Goal: Transaction & Acquisition: Book appointment/travel/reservation

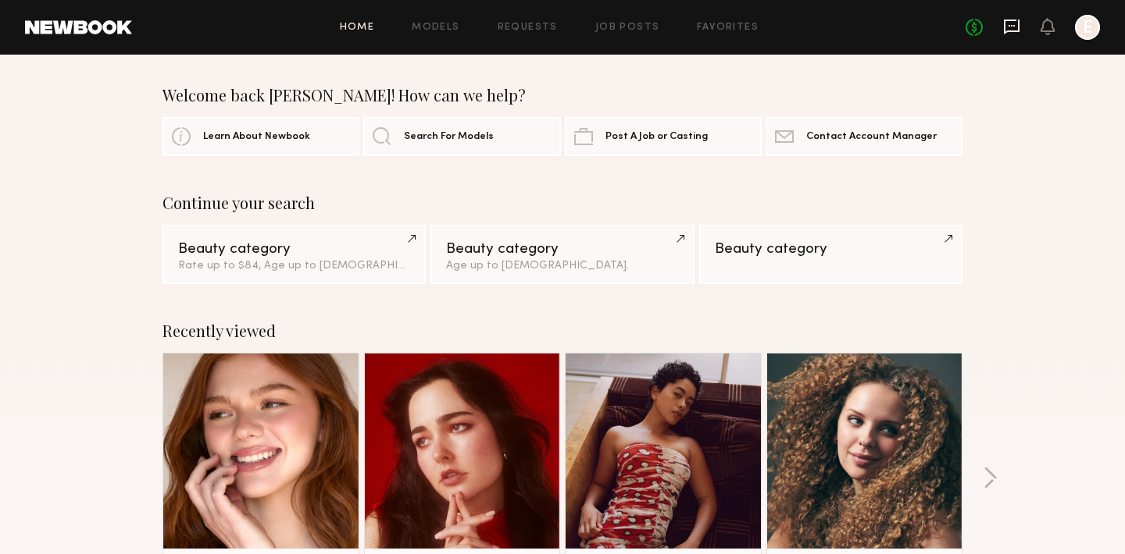
click at [1010, 30] on icon at bounding box center [1012, 27] width 16 height 15
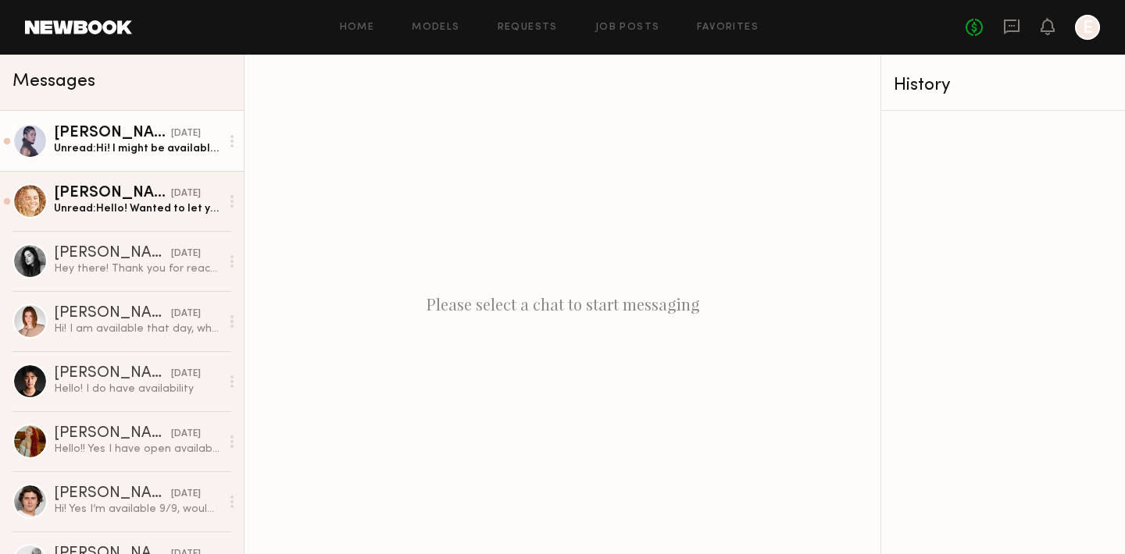
click at [90, 141] on div "[PERSON_NAME]" at bounding box center [112, 134] width 117 height 16
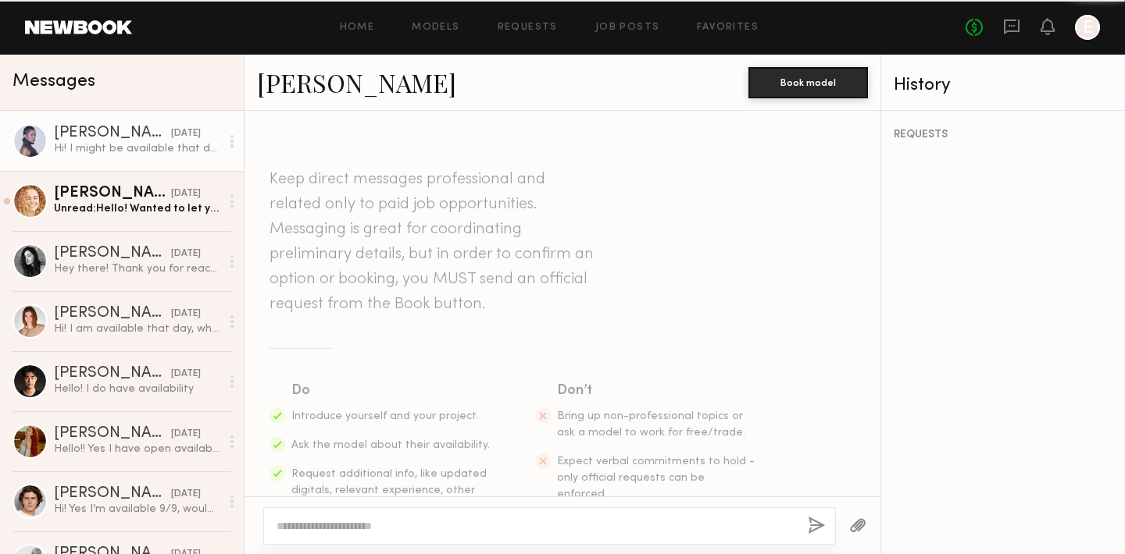
scroll to position [533, 0]
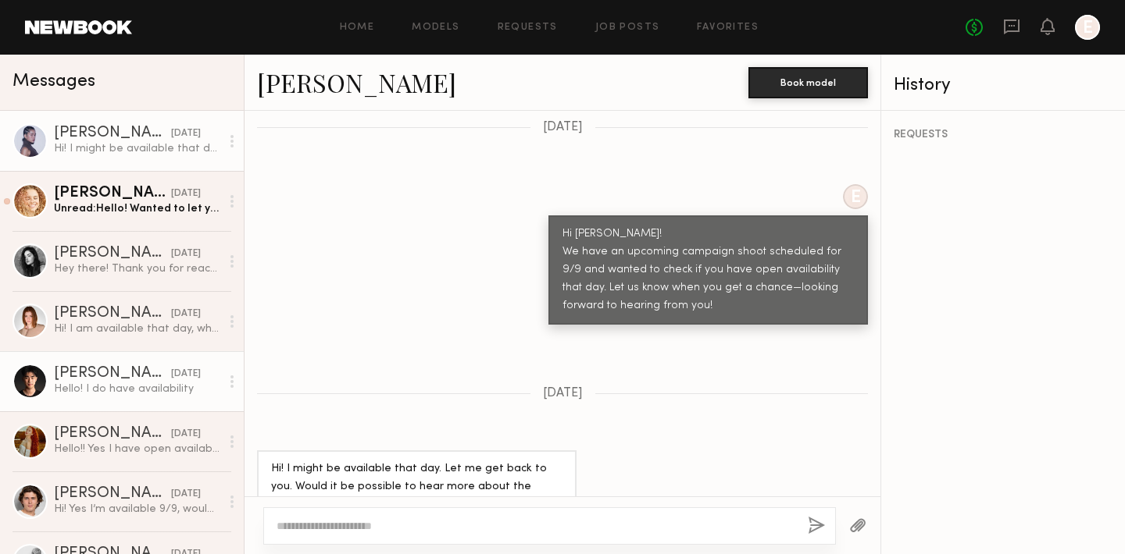
click at [113, 384] on div "Hello! I do have availability" at bounding box center [137, 389] width 166 height 15
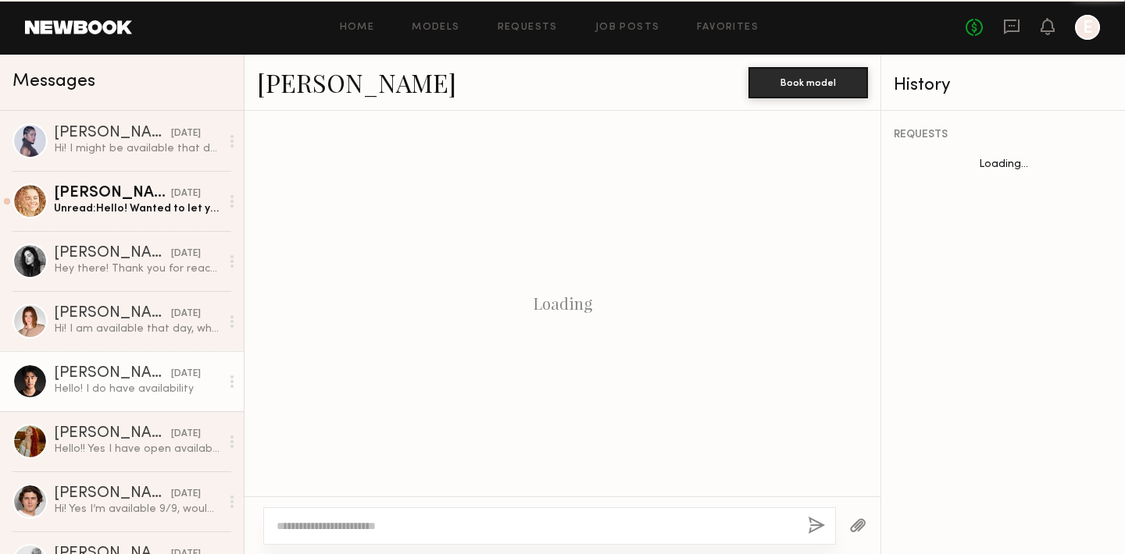
scroll to position [380, 0]
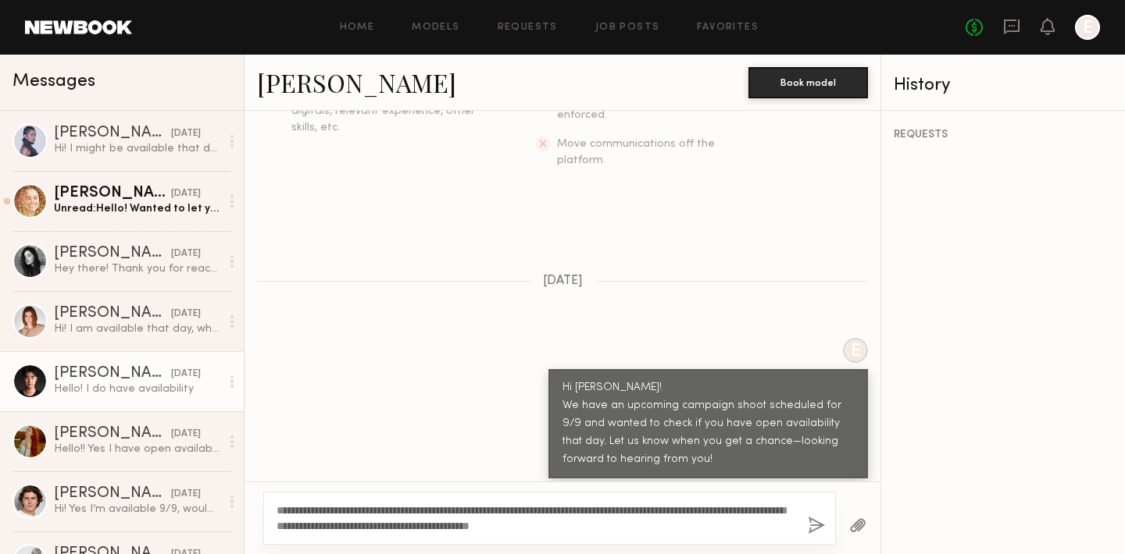
drag, startPoint x: 697, startPoint y: 524, endPoint x: 273, endPoint y: 506, distance: 424.4
click at [273, 506] on div "**********" at bounding box center [549, 518] width 572 height 53
type textarea "**********"
click at [811, 526] on button "button" at bounding box center [816, 527] width 17 height 20
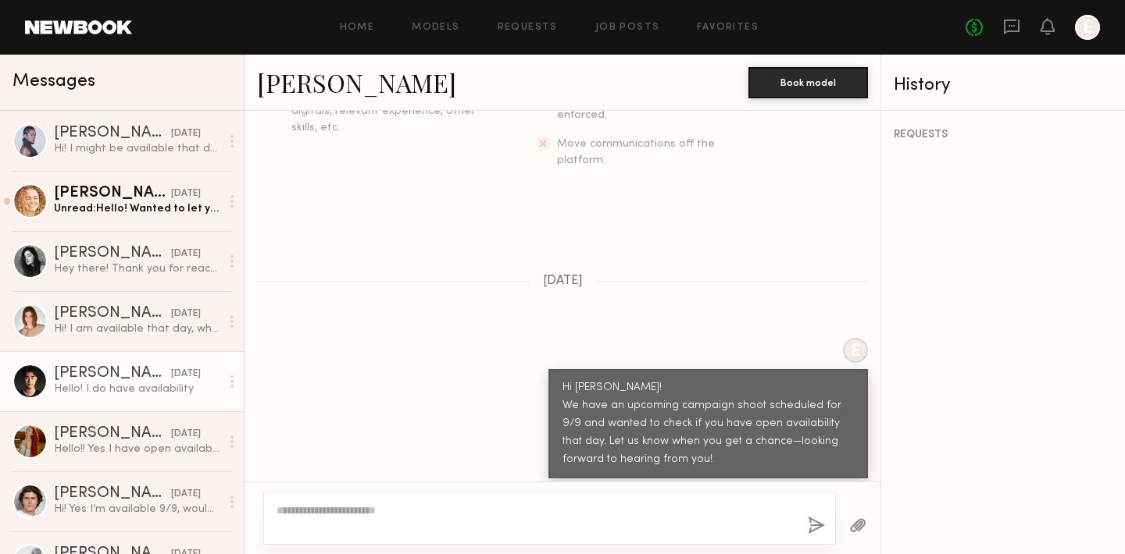
scroll to position [744, 0]
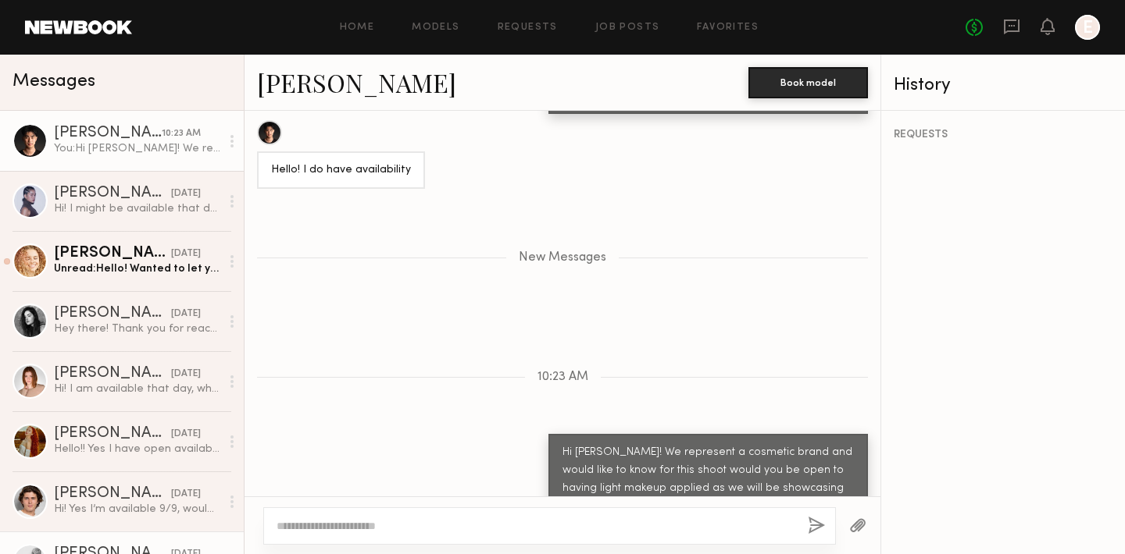
click at [84, 547] on div "Landan A." at bounding box center [112, 555] width 117 height 16
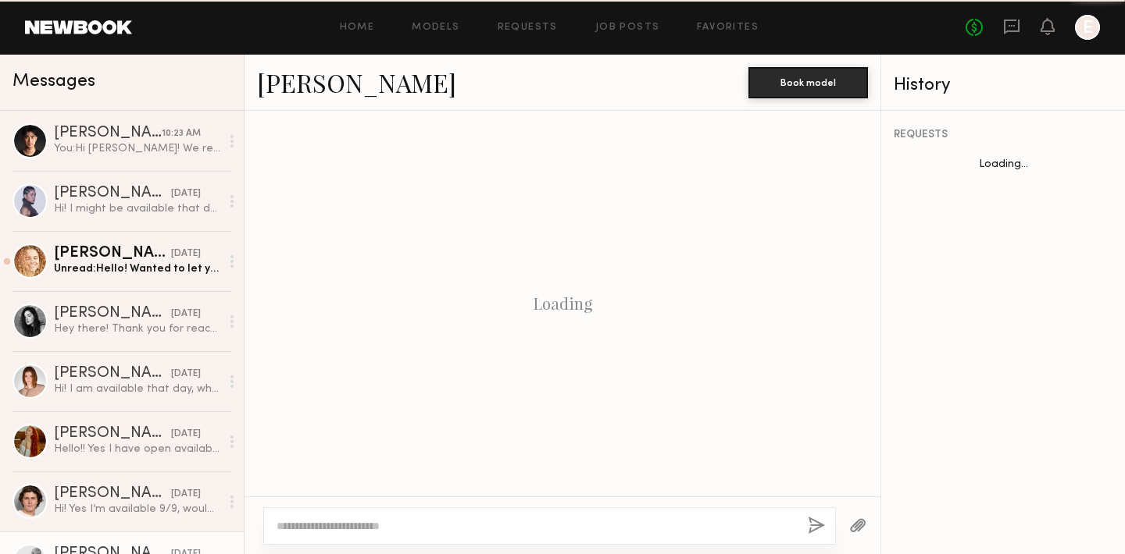
scroll to position [380, 0]
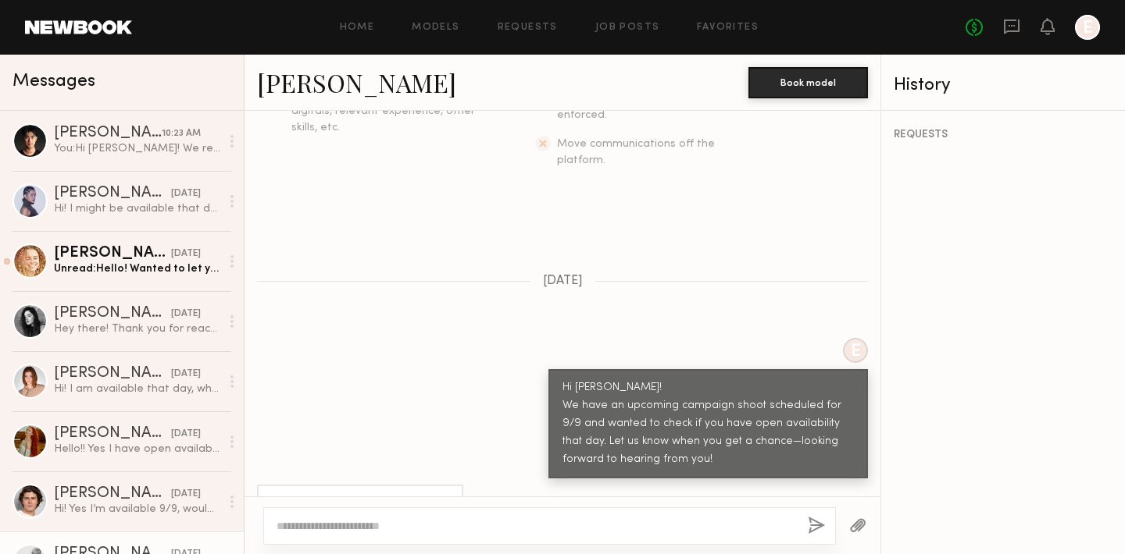
click at [320, 83] on link "Landan A." at bounding box center [356, 83] width 199 height 34
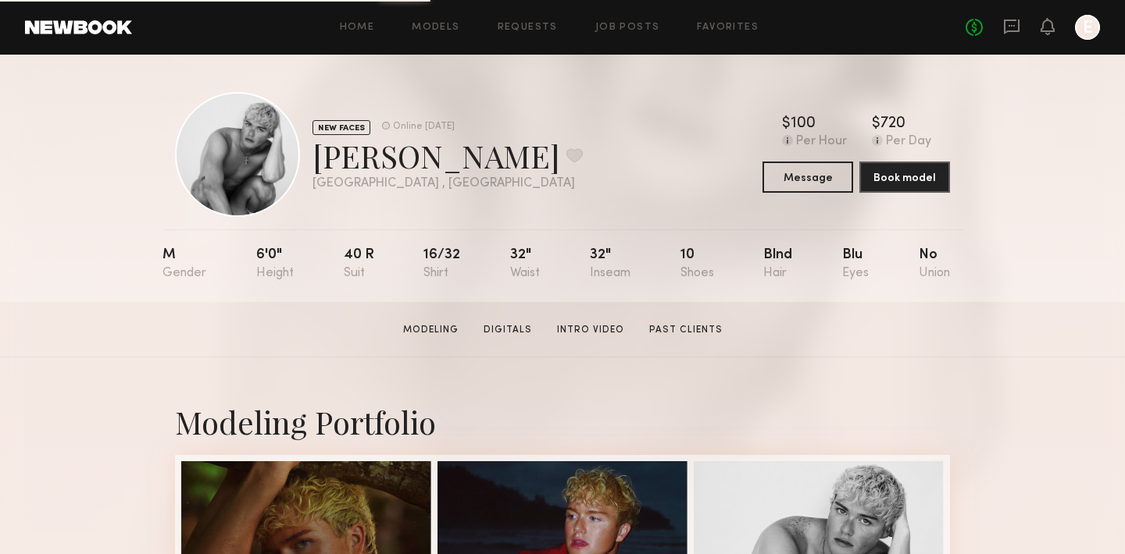
click at [797, 163] on button "Message" at bounding box center [807, 176] width 91 height 31
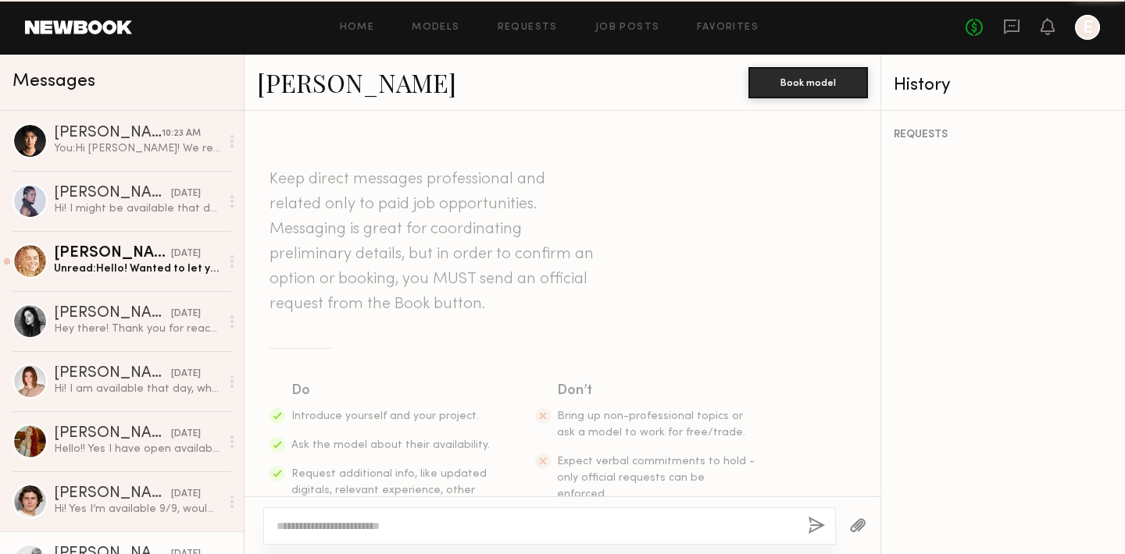
scroll to position [380, 0]
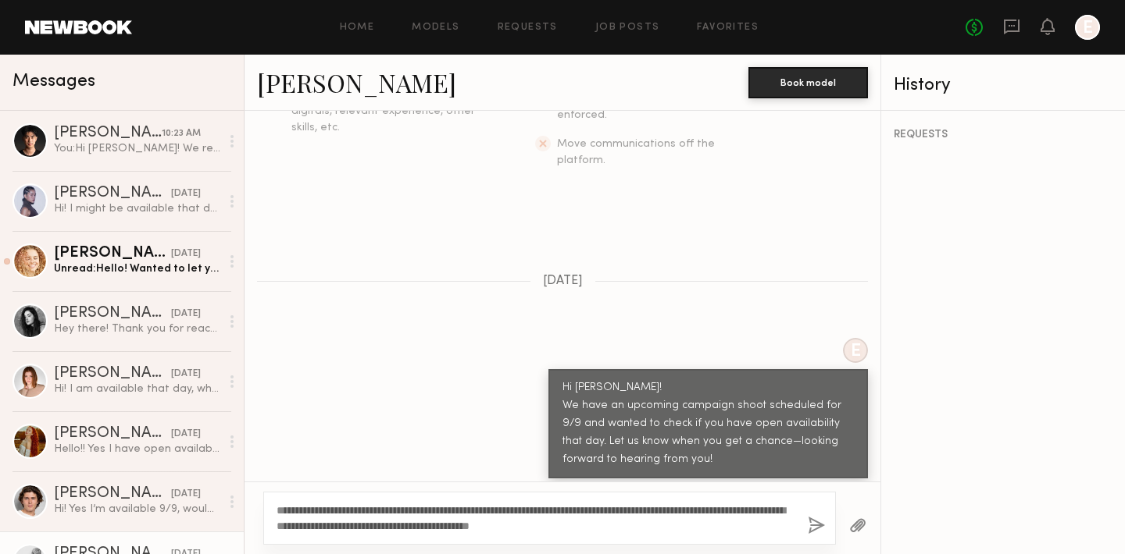
drag, startPoint x: 316, startPoint y: 510, endPoint x: 289, endPoint y: 508, distance: 27.4
click at [287, 509] on textarea "**********" at bounding box center [535, 518] width 519 height 31
type textarea "**********"
click at [815, 522] on button "button" at bounding box center [816, 527] width 17 height 20
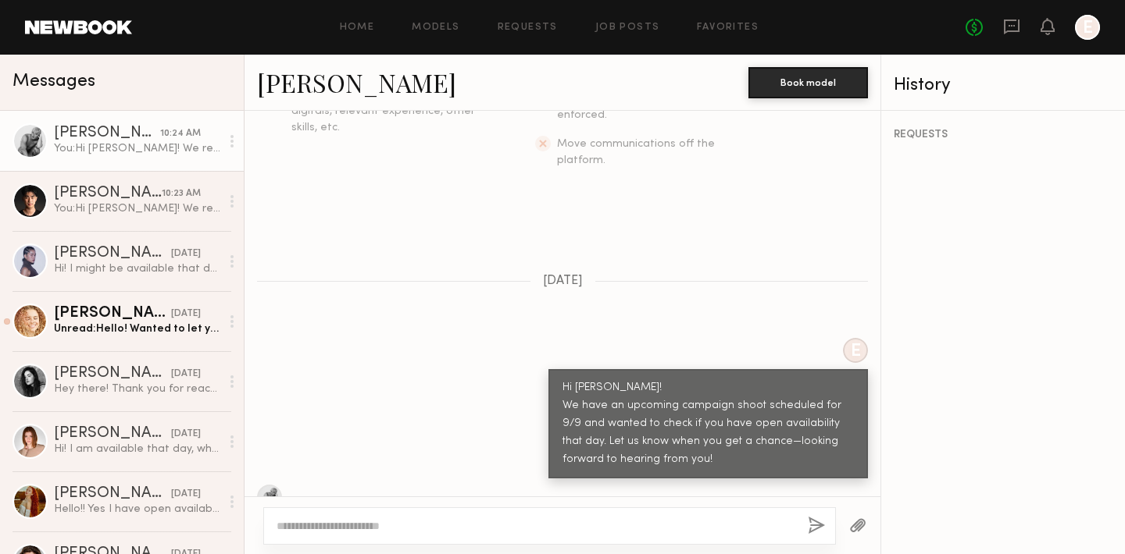
scroll to position [744, 0]
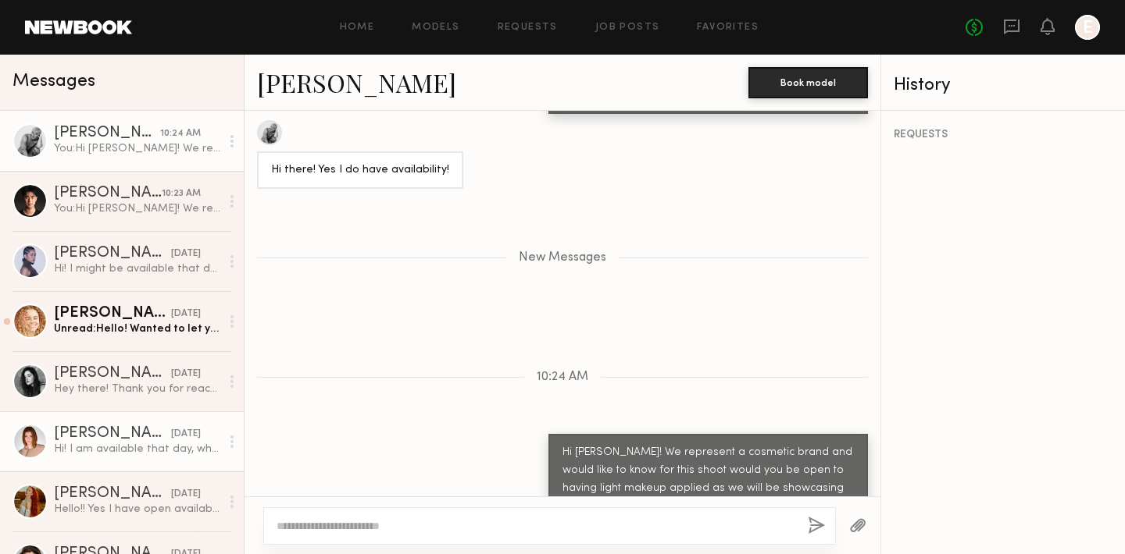
click at [91, 440] on div "Camryn B." at bounding box center [112, 434] width 117 height 16
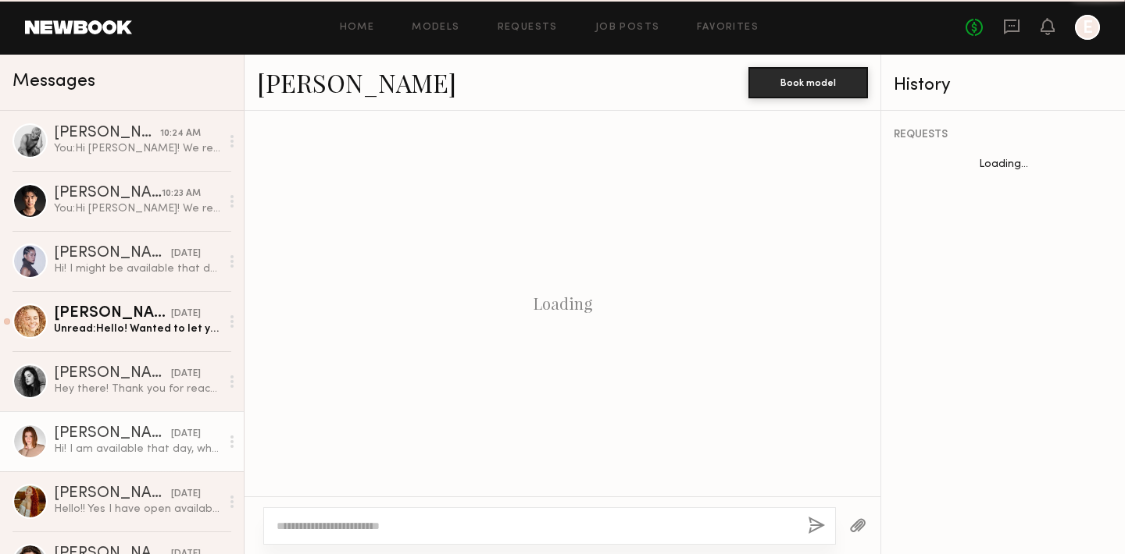
scroll to position [380, 0]
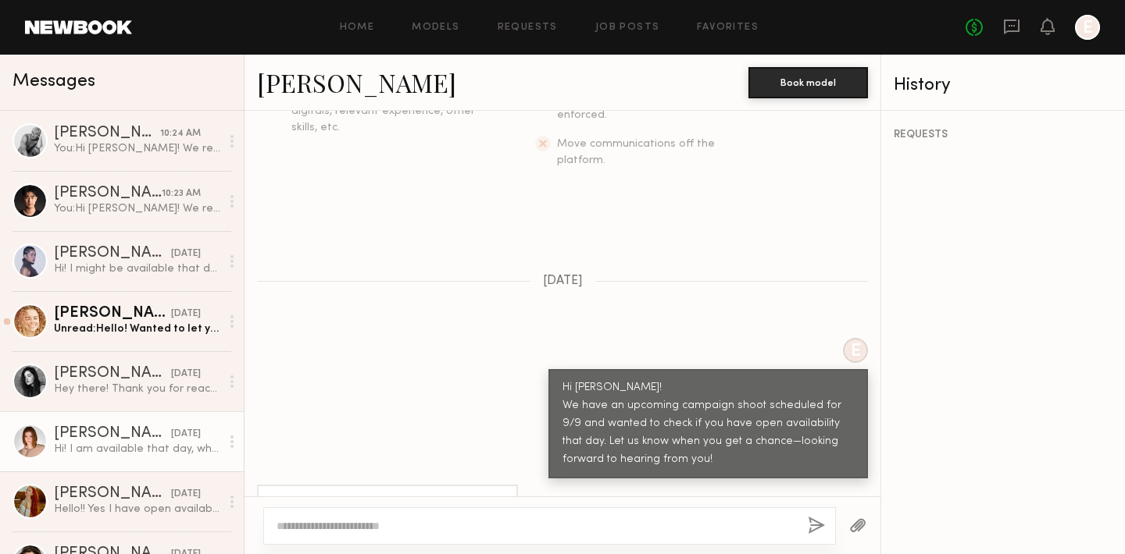
click at [339, 80] on link "Camryn B." at bounding box center [356, 83] width 199 height 34
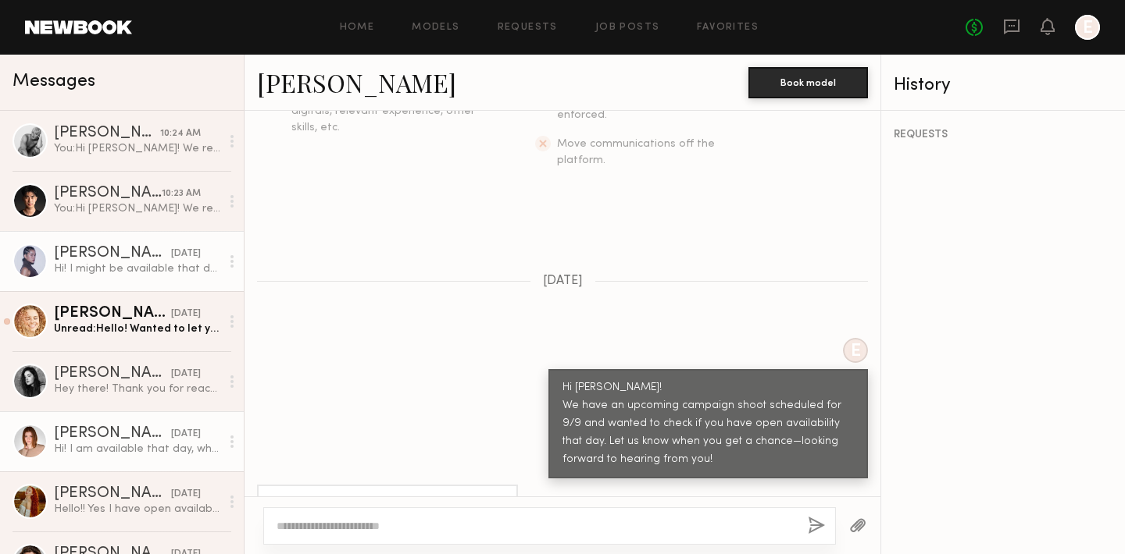
click at [105, 268] on div "Hi! I might be available that day. Let me get back to you. Would it be possible…" at bounding box center [137, 269] width 166 height 15
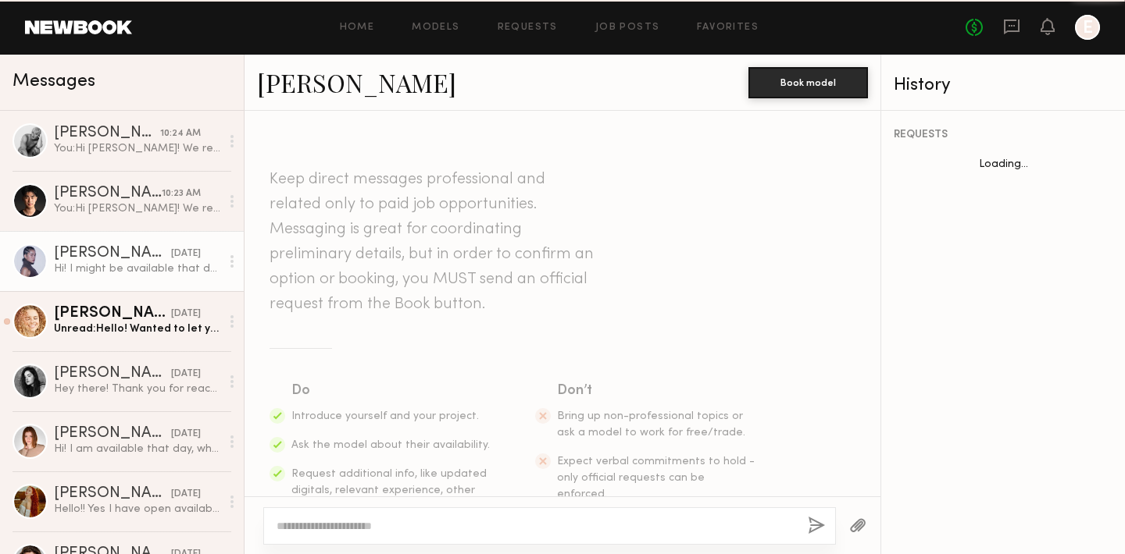
scroll to position [533, 0]
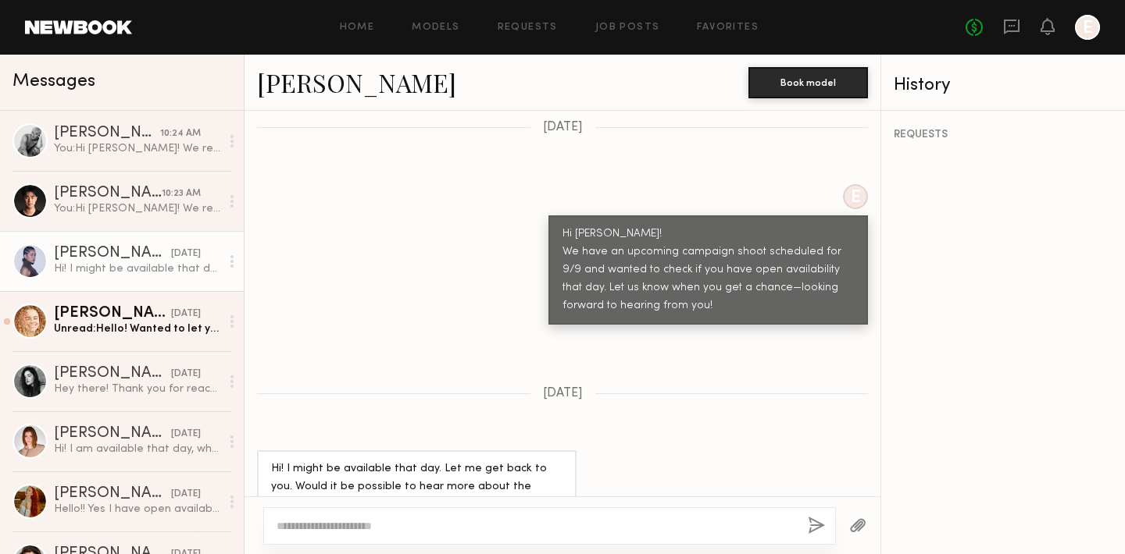
click at [421, 533] on textarea at bounding box center [535, 527] width 519 height 16
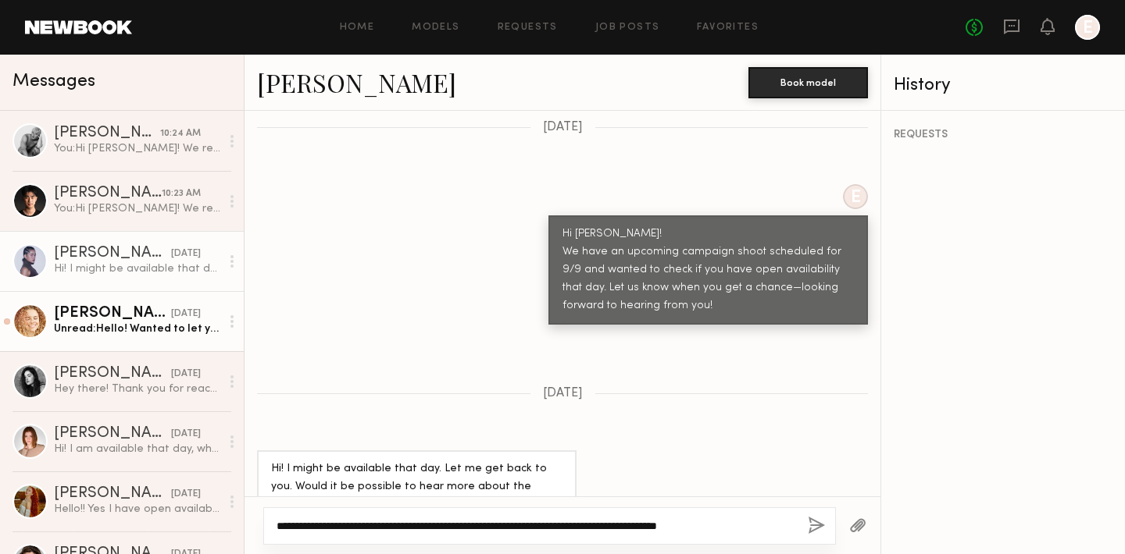
type textarea "**********"
click at [91, 328] on div "Unread: Hello! Wanted to let you know, I just booked a 3 day hair campaign duri…" at bounding box center [137, 329] width 166 height 15
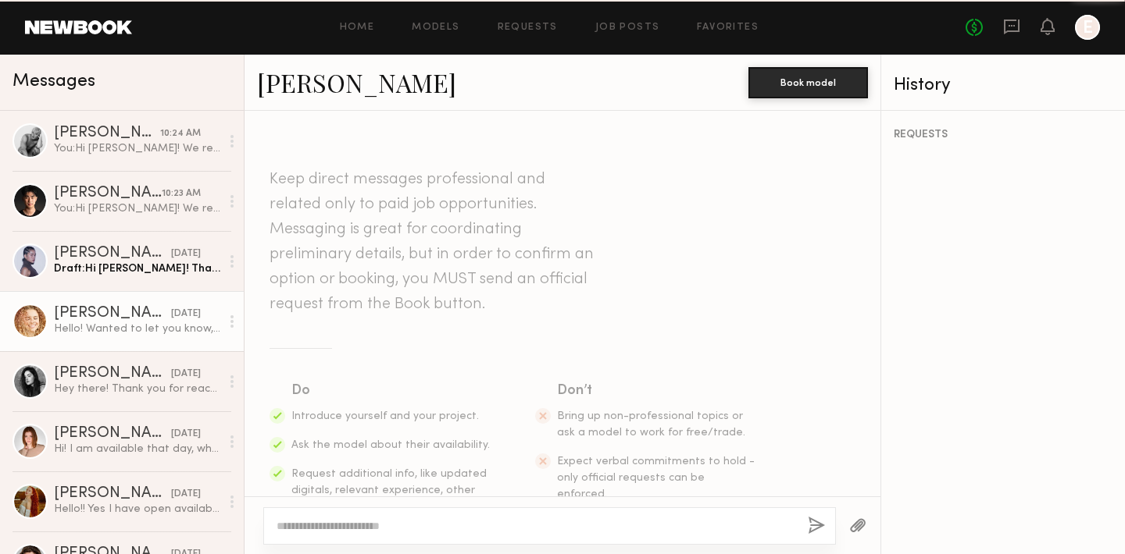
scroll to position [625, 0]
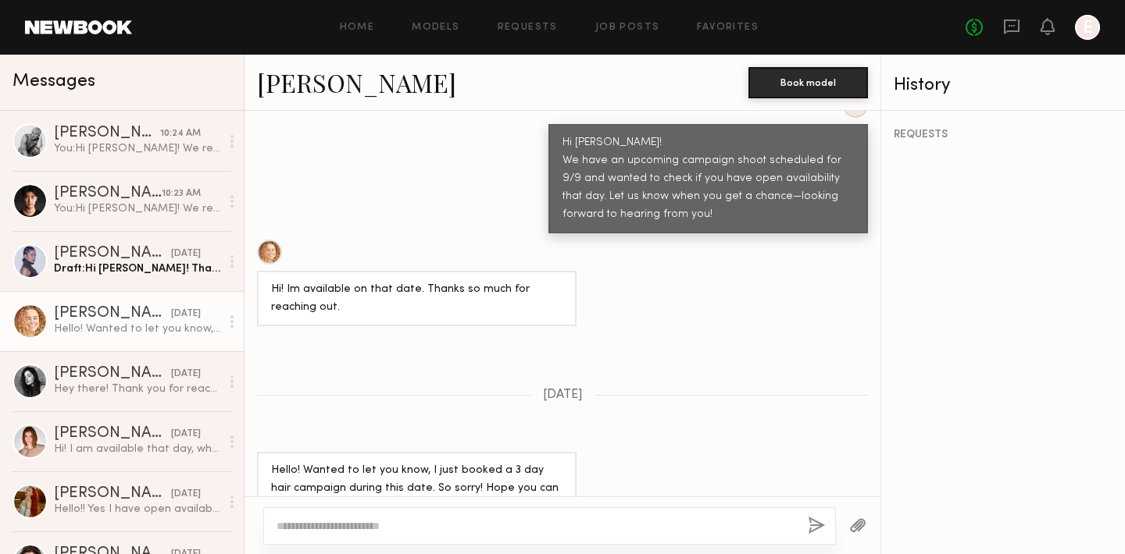
click at [430, 532] on textarea at bounding box center [535, 527] width 519 height 16
type textarea "**********"
click at [819, 519] on button "button" at bounding box center [816, 527] width 17 height 20
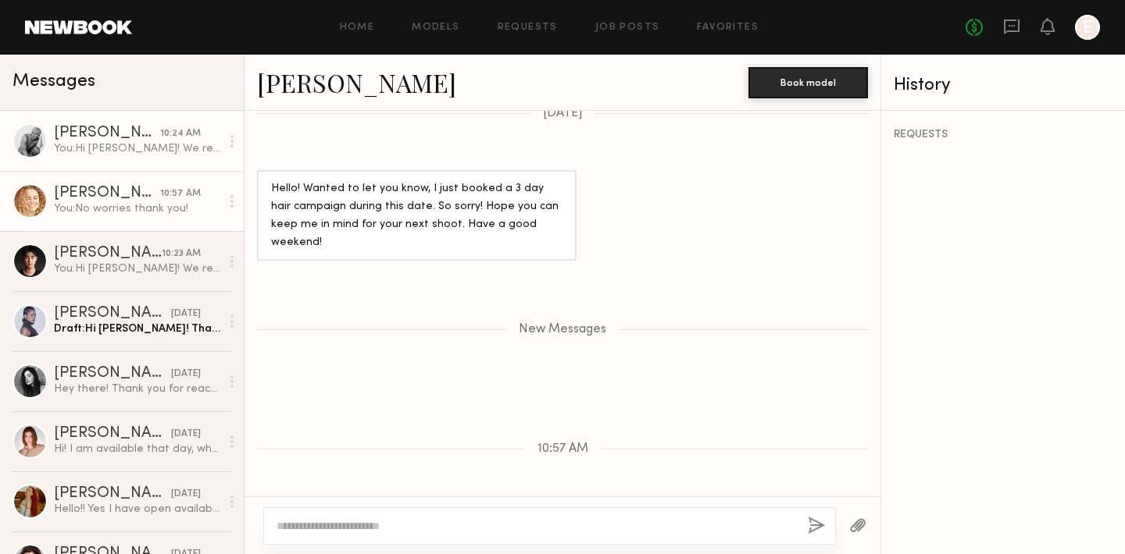
click at [138, 155] on div "You: Hi Landan! We represent a cosmetic brand and would like to know for this s…" at bounding box center [137, 148] width 166 height 15
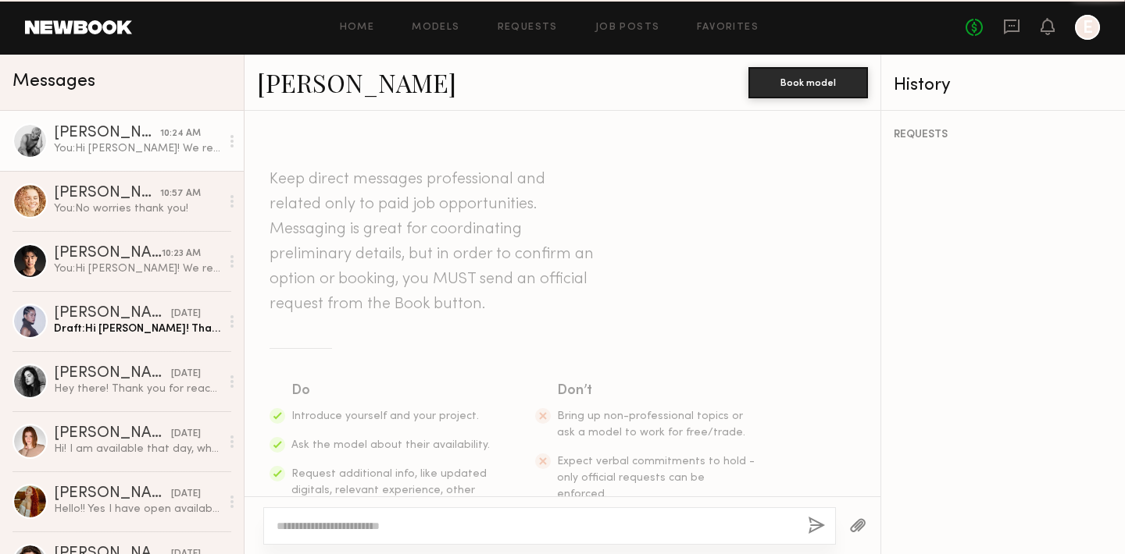
scroll to position [625, 0]
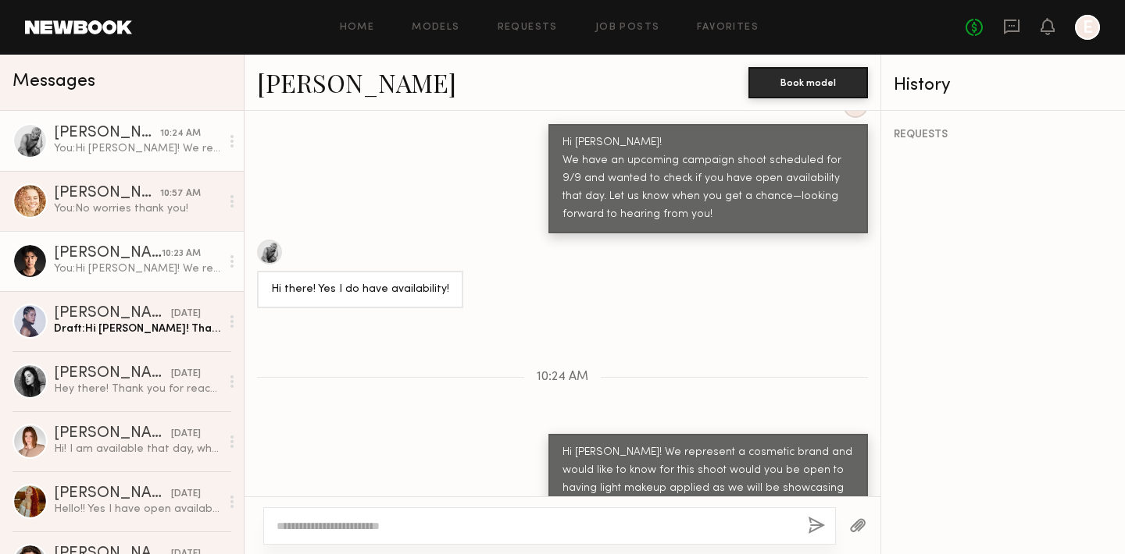
click at [96, 276] on link "Kevin C. 10:23 AM You: Hi Kevin! We represent a cosmetic brand and would like t…" at bounding box center [122, 261] width 244 height 60
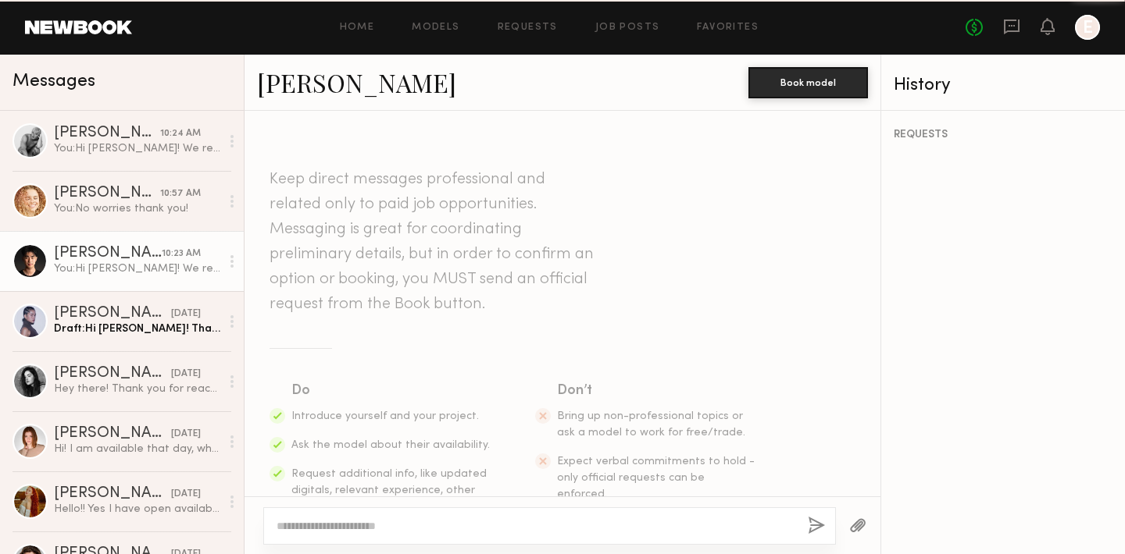
scroll to position [625, 0]
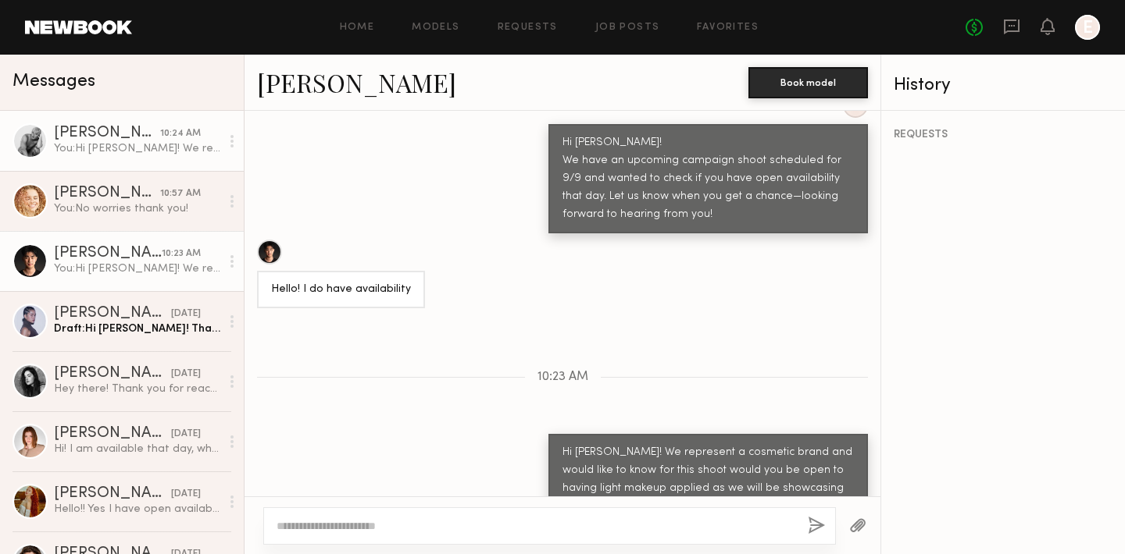
click at [117, 145] on div "You: Hi Landan! We represent a cosmetic brand and would like to know for this s…" at bounding box center [137, 148] width 166 height 15
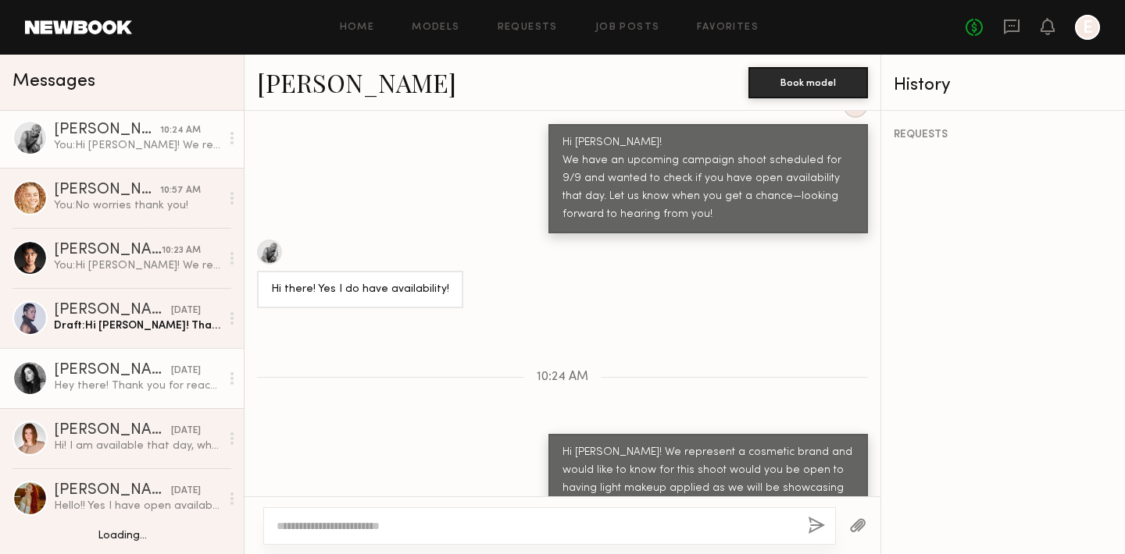
scroll to position [36, 0]
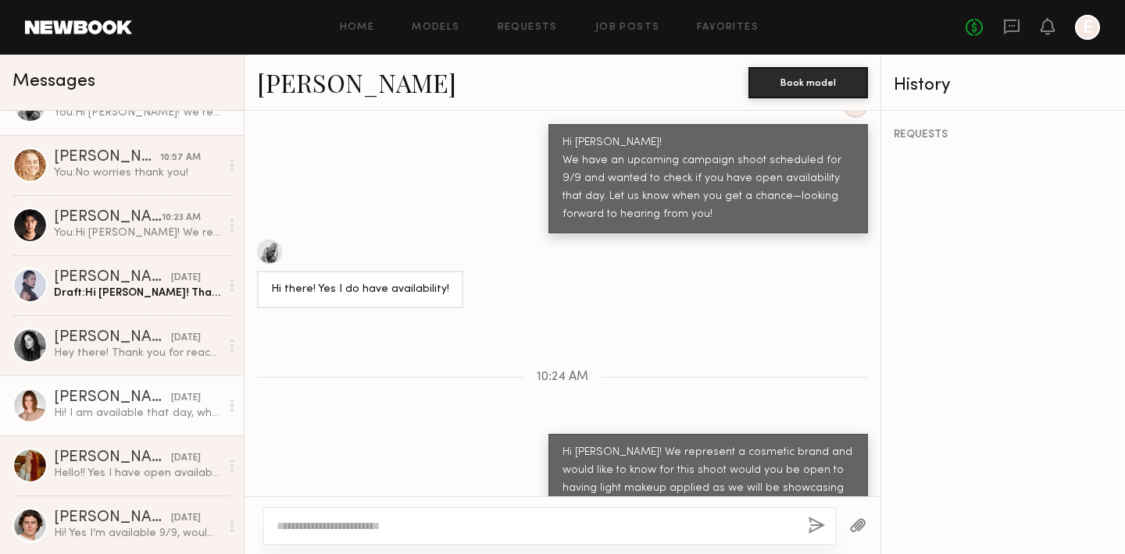
click at [104, 415] on div "Hi! I am available that day, what is the rate?" at bounding box center [137, 413] width 166 height 15
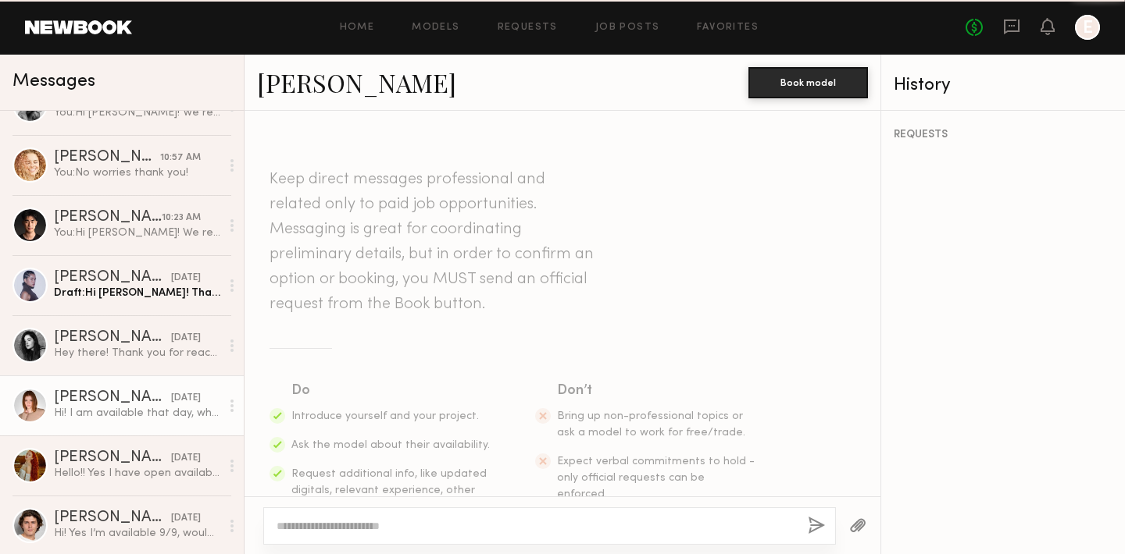
scroll to position [380, 0]
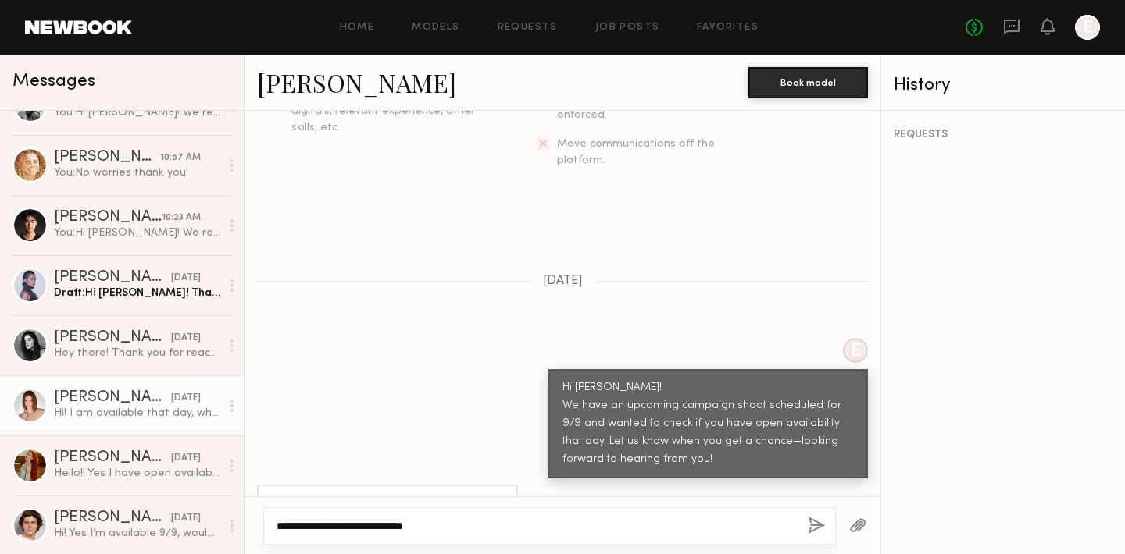
type textarea "**********"
click at [812, 526] on button "button" at bounding box center [816, 527] width 17 height 20
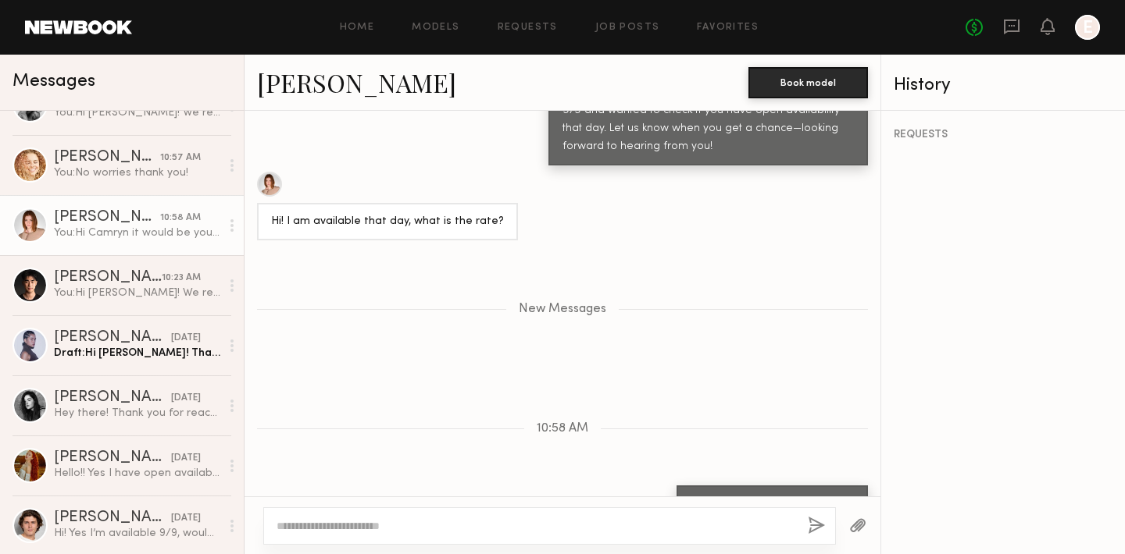
scroll to position [0, 0]
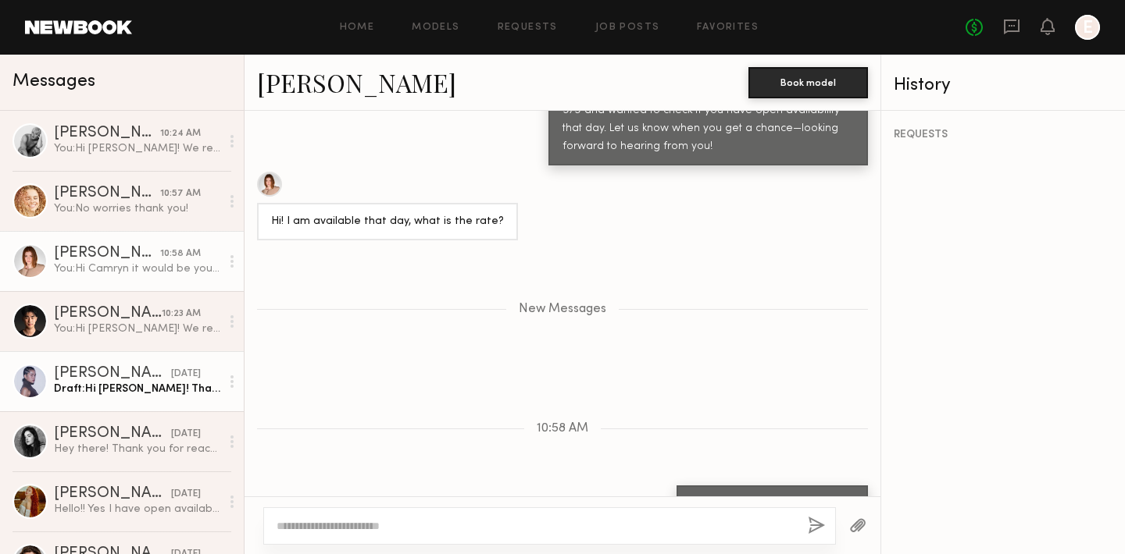
click at [114, 386] on div "Draft: Hi Mika! Thank you for the response this would be for a cosmetic brand s…" at bounding box center [137, 389] width 166 height 15
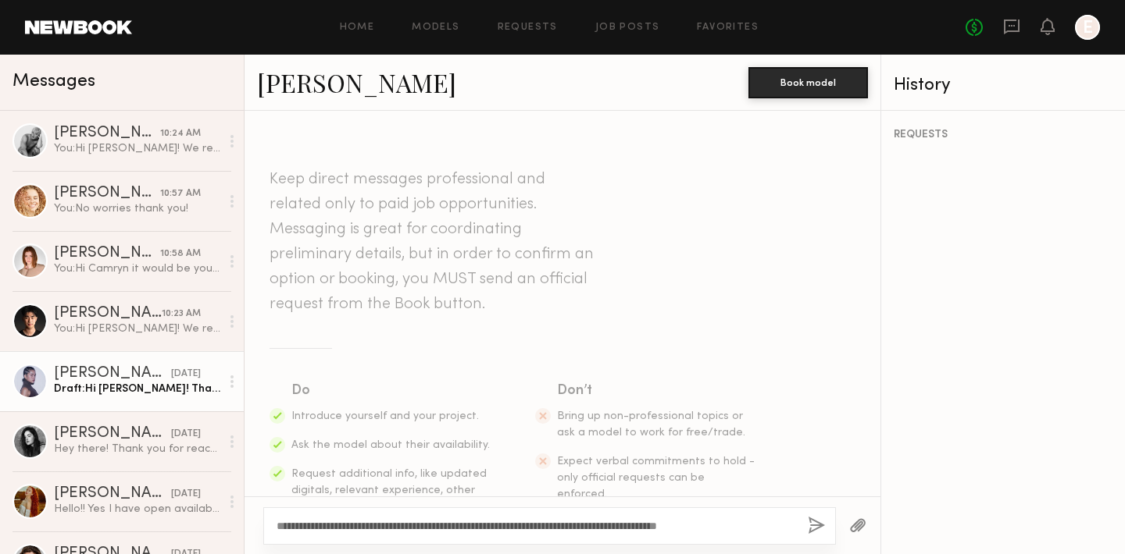
scroll to position [533, 0]
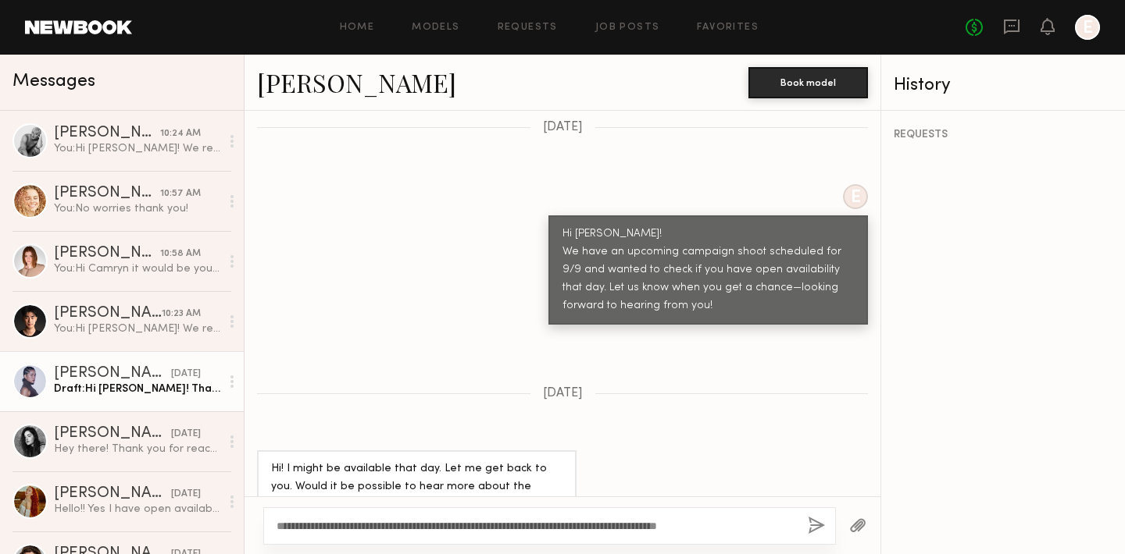
click at [791, 526] on textarea "**********" at bounding box center [535, 527] width 519 height 16
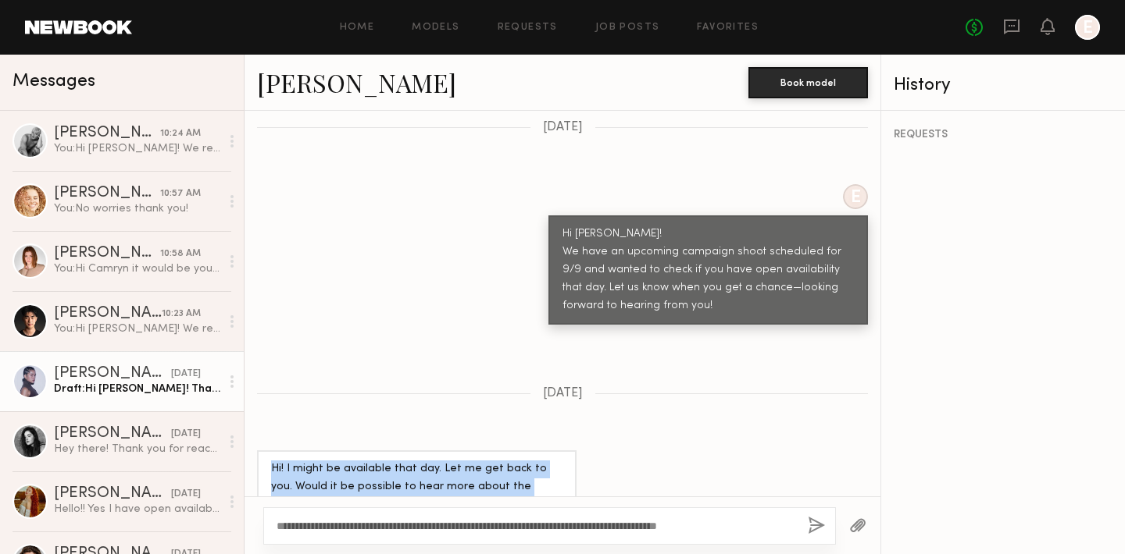
drag, startPoint x: 267, startPoint y: 428, endPoint x: 398, endPoint y: 477, distance: 139.4
click at [398, 477] on div "Hi! I might be available that day. Let me get back to you. Would it be possible…" at bounding box center [416, 487] width 319 height 73
copy div "Hi! I might be available that day. Let me get back to you. Would it be possible…"
click at [814, 524] on button "button" at bounding box center [816, 527] width 17 height 20
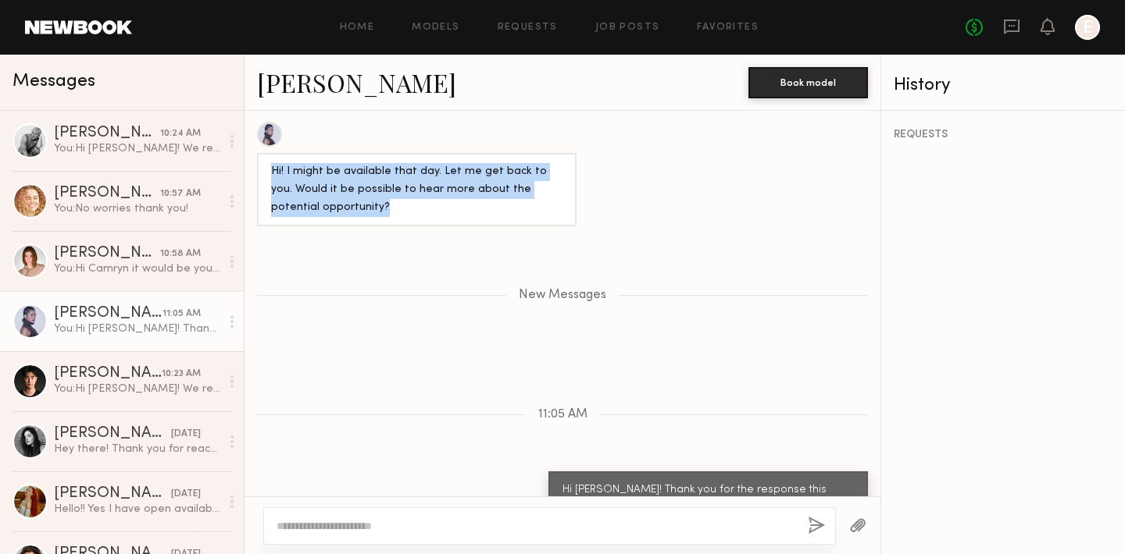
scroll to position [864, 0]
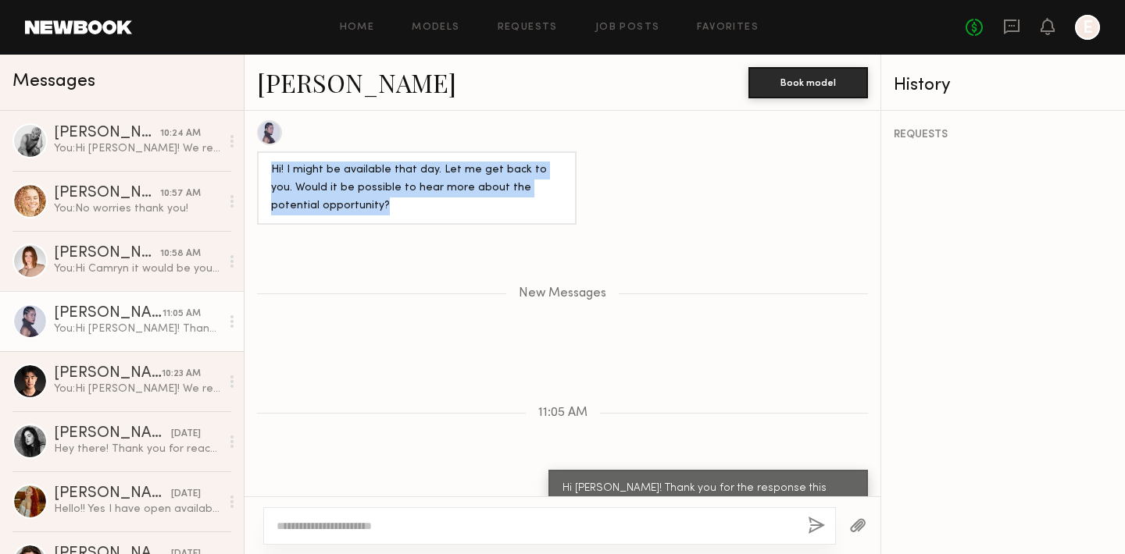
click at [305, 95] on link "Mika W." at bounding box center [356, 83] width 199 height 34
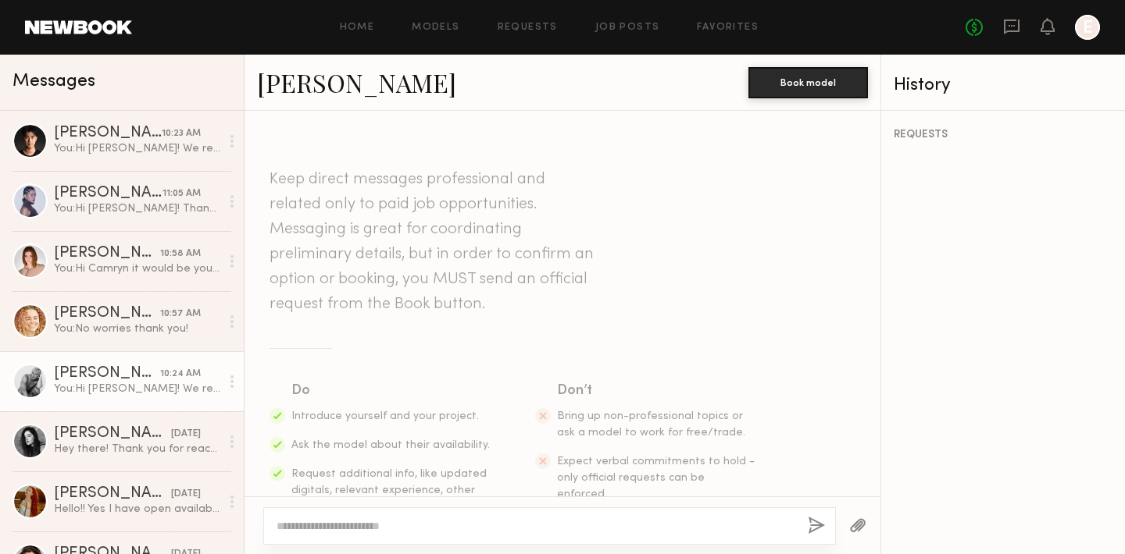
scroll to position [744, 0]
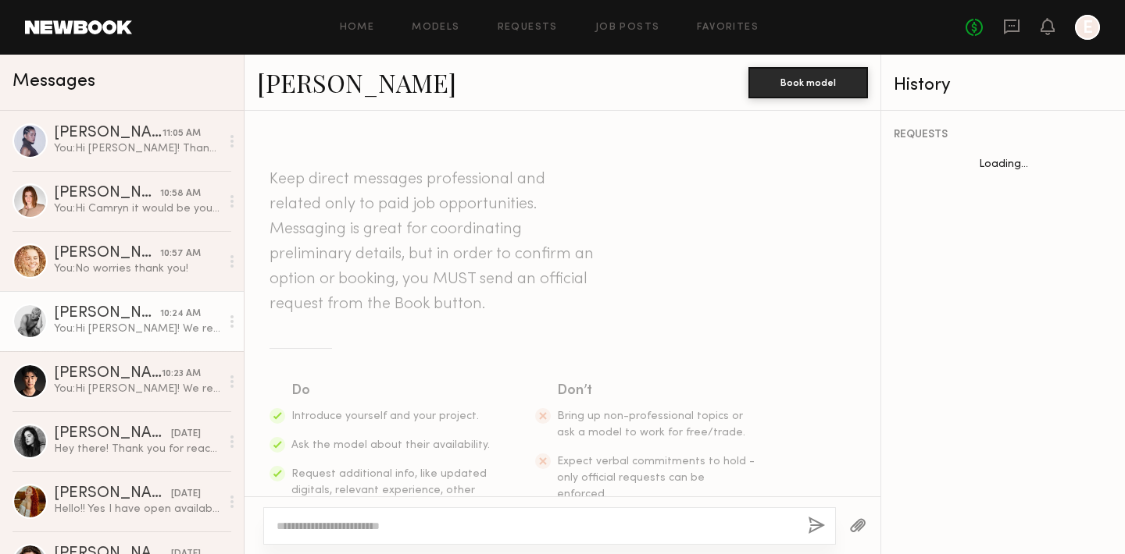
scroll to position [625, 0]
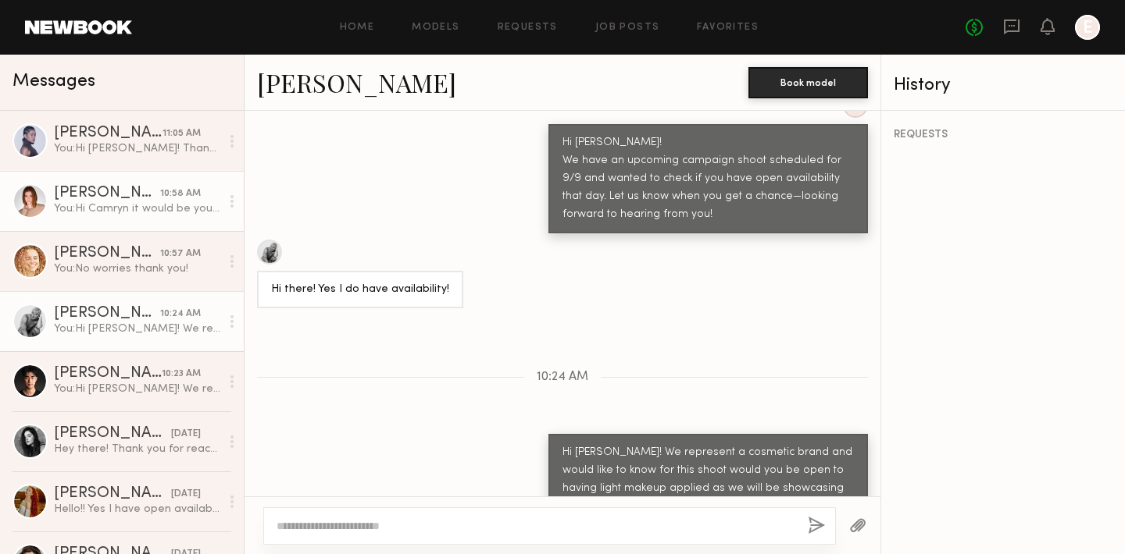
click at [98, 198] on div "Camryn B." at bounding box center [107, 194] width 106 height 16
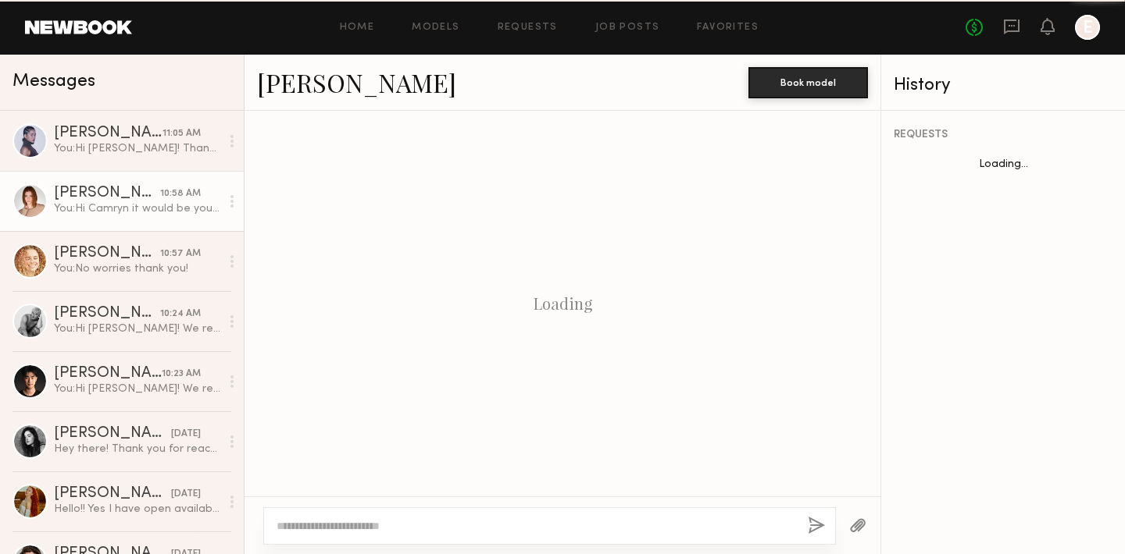
scroll to position [573, 0]
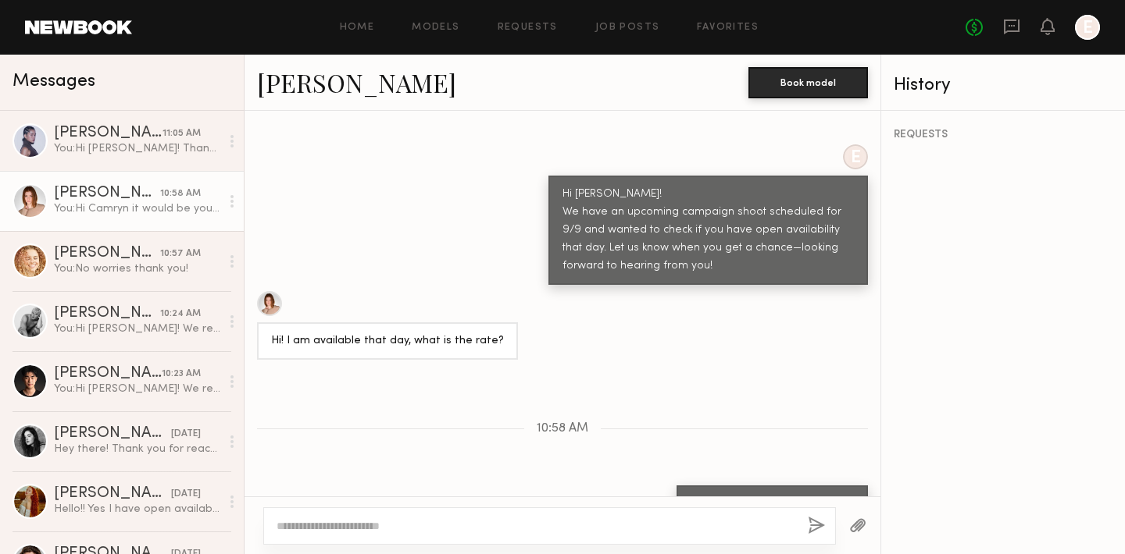
click at [376, 526] on textarea at bounding box center [535, 527] width 519 height 16
type textarea "**********"
click at [812, 528] on button "button" at bounding box center [816, 527] width 17 height 20
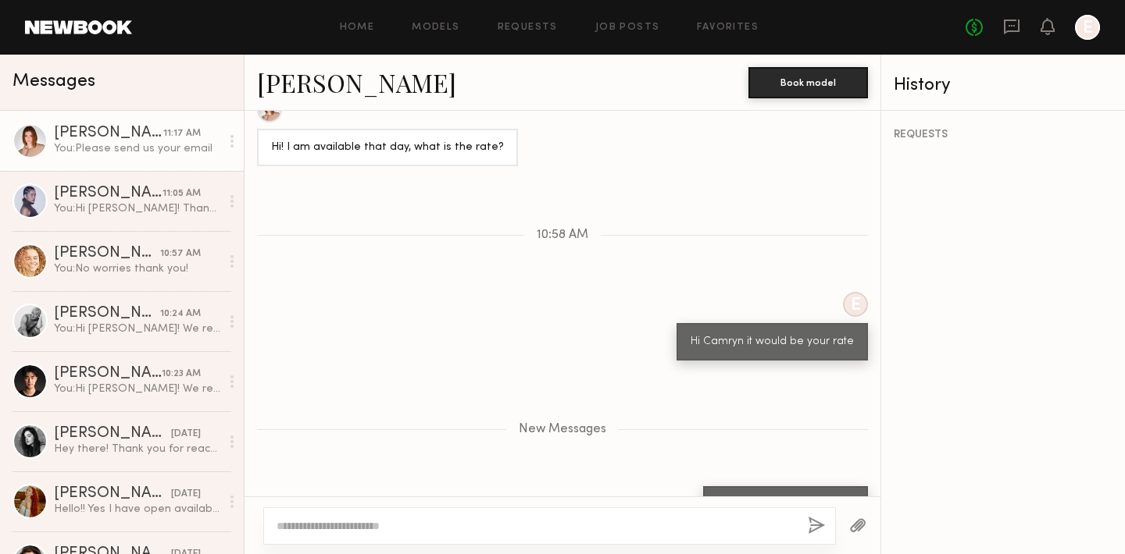
scroll to position [861, 0]
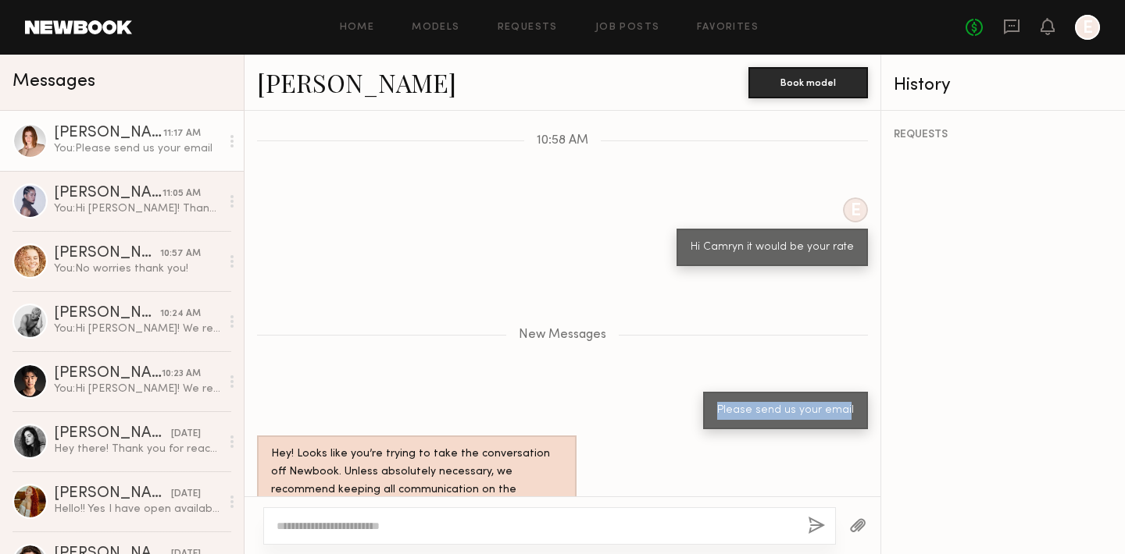
drag, startPoint x: 840, startPoint y: 369, endPoint x: 707, endPoint y: 364, distance: 133.6
click at [707, 392] on div "Please send us your email" at bounding box center [785, 410] width 165 height 37
click at [728, 402] on div "Please send us your email" at bounding box center [785, 411] width 137 height 18
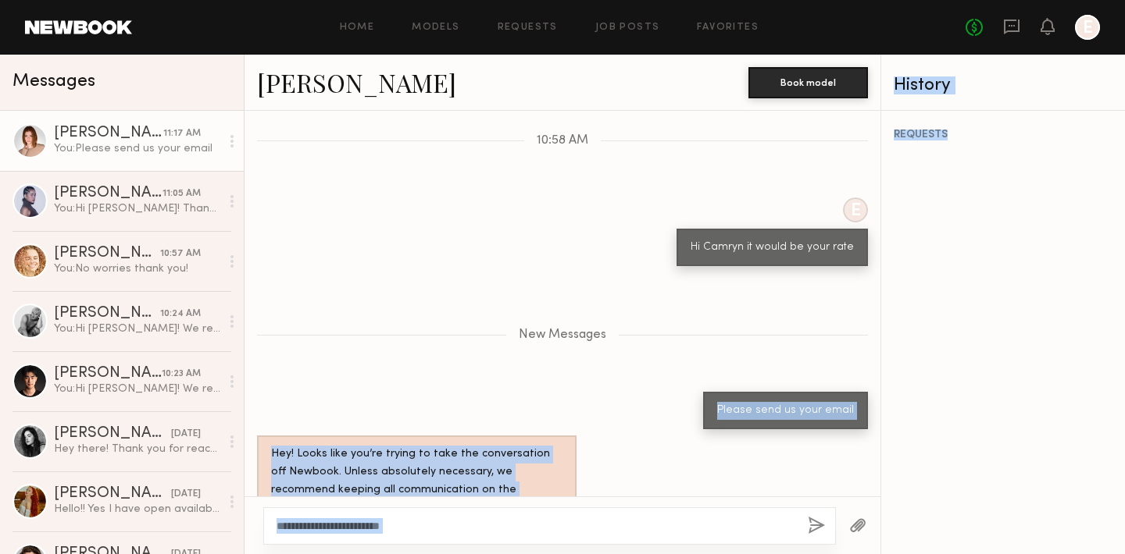
drag, startPoint x: 714, startPoint y: 372, endPoint x: 884, endPoint y: 386, distance: 170.8
click at [884, 386] on div "Messages Camryn B. 11:17 AM You: Please send us your email Mika W. 11:05 AM You…" at bounding box center [562, 305] width 1125 height 500
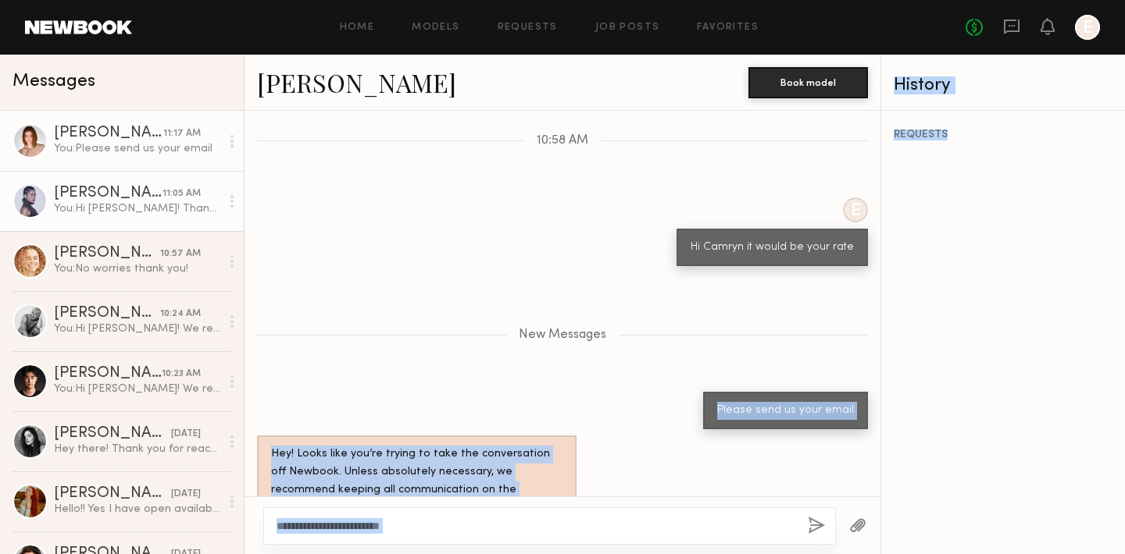
click at [123, 205] on div "You: Hi Mika! Thank you for the response this would be for a cosmetic brand sho…" at bounding box center [137, 208] width 166 height 15
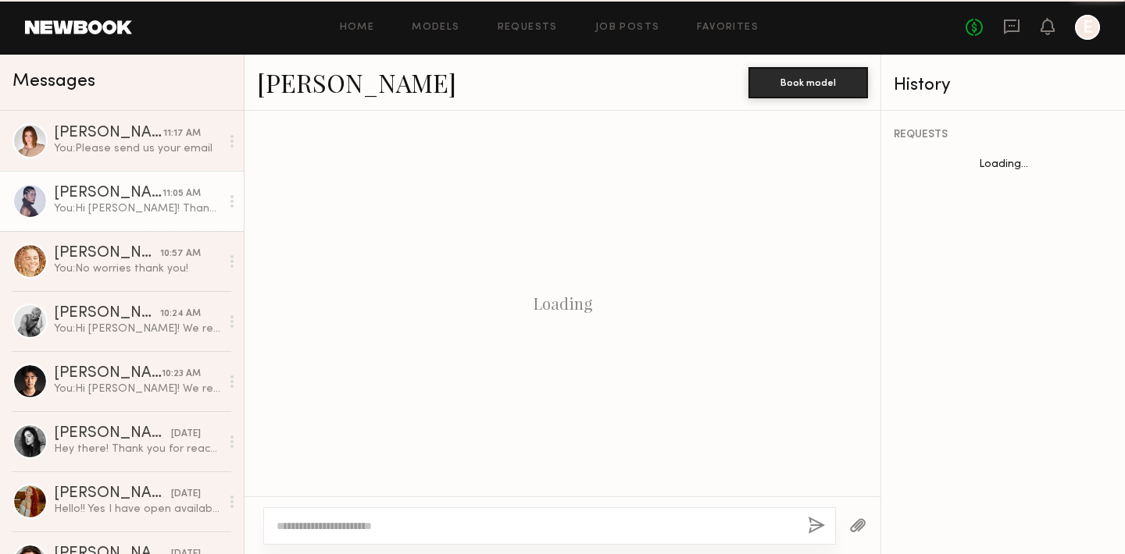
scroll to position [744, 0]
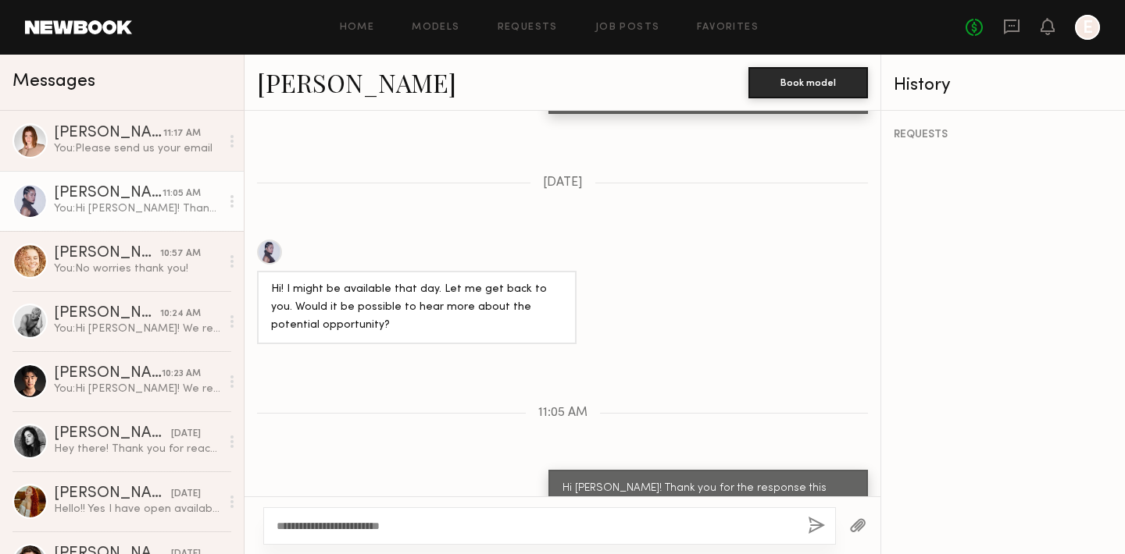
type textarea "**********"
click at [816, 528] on button "button" at bounding box center [816, 527] width 17 height 20
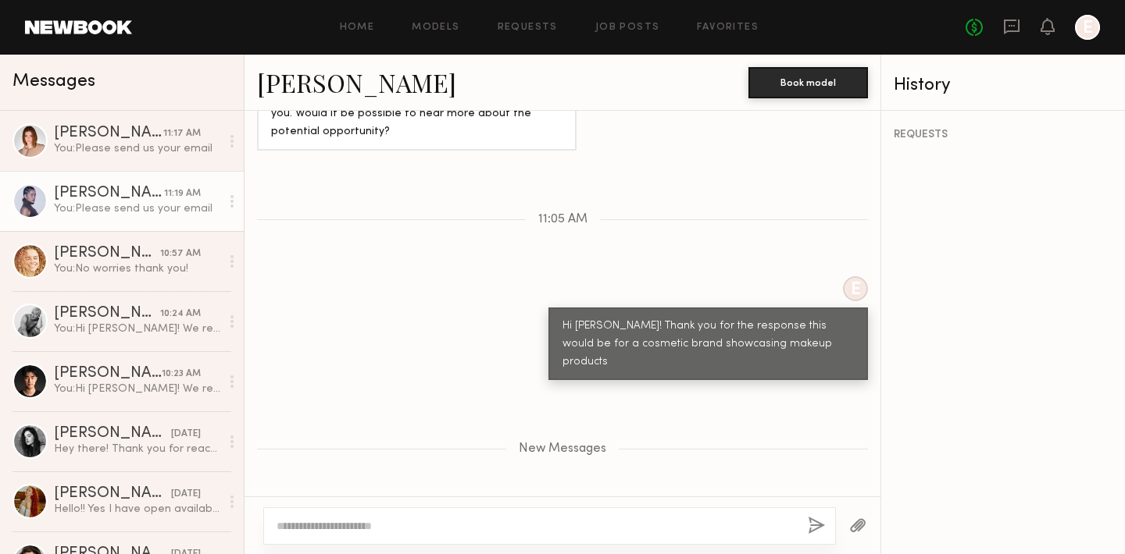
scroll to position [1032, 0]
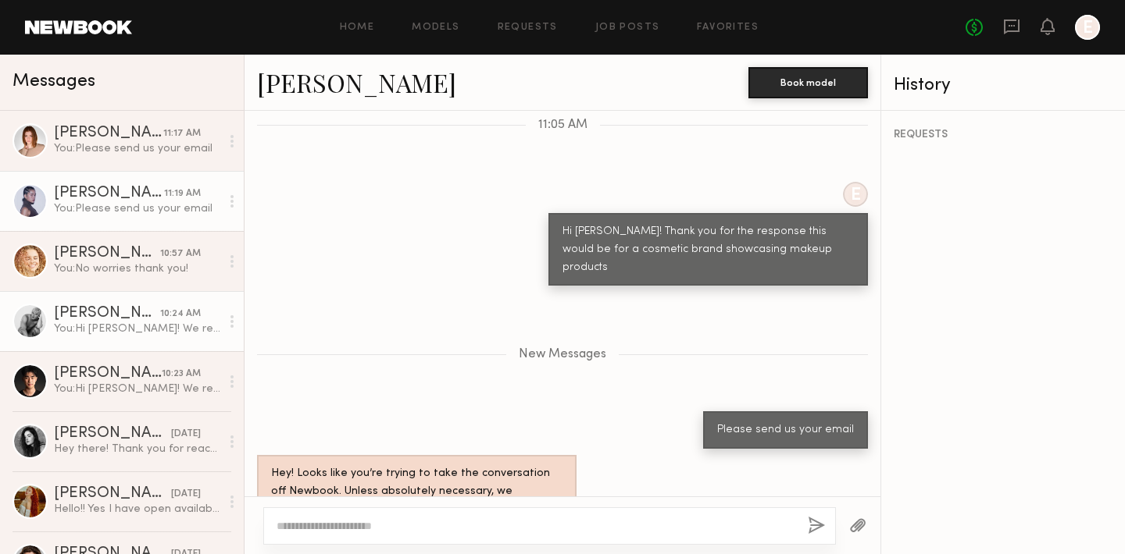
click at [127, 322] on div "You: Hi Landan! We represent a cosmetic brand and would like to know for this s…" at bounding box center [137, 329] width 166 height 15
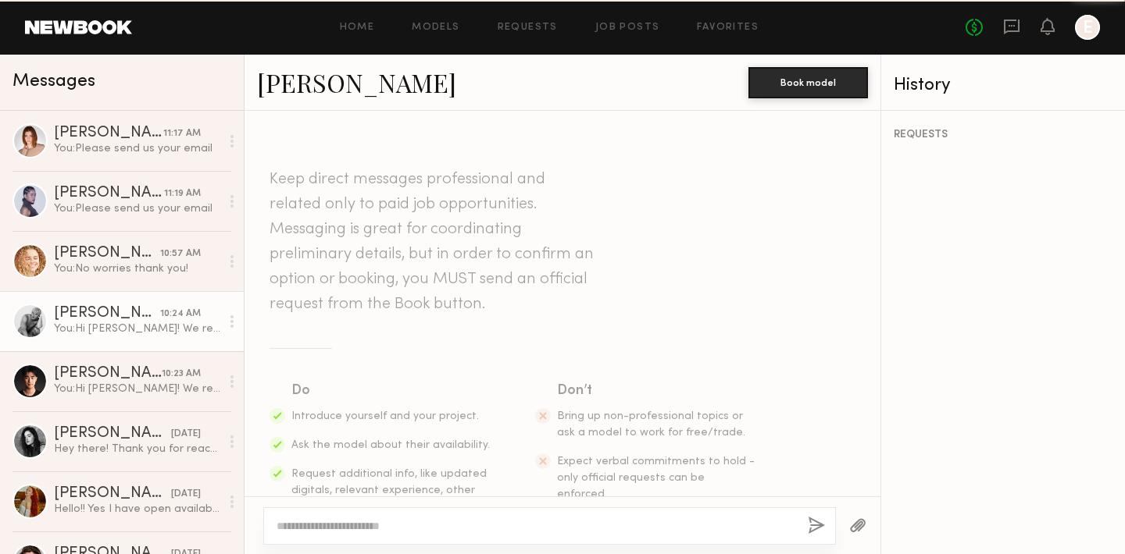
scroll to position [625, 0]
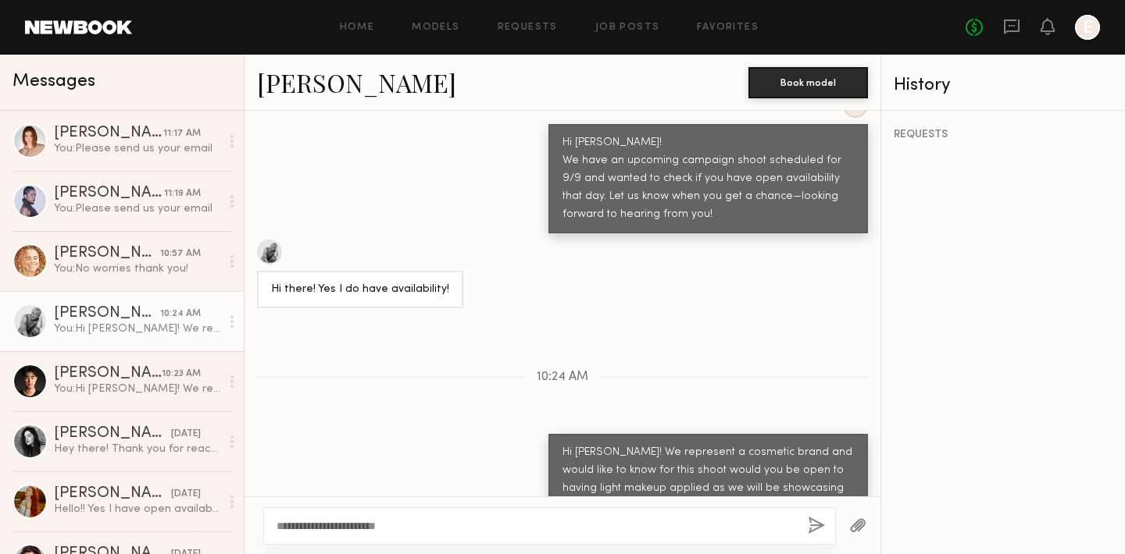
type textarea "**********"
click at [823, 533] on button "button" at bounding box center [816, 527] width 17 height 20
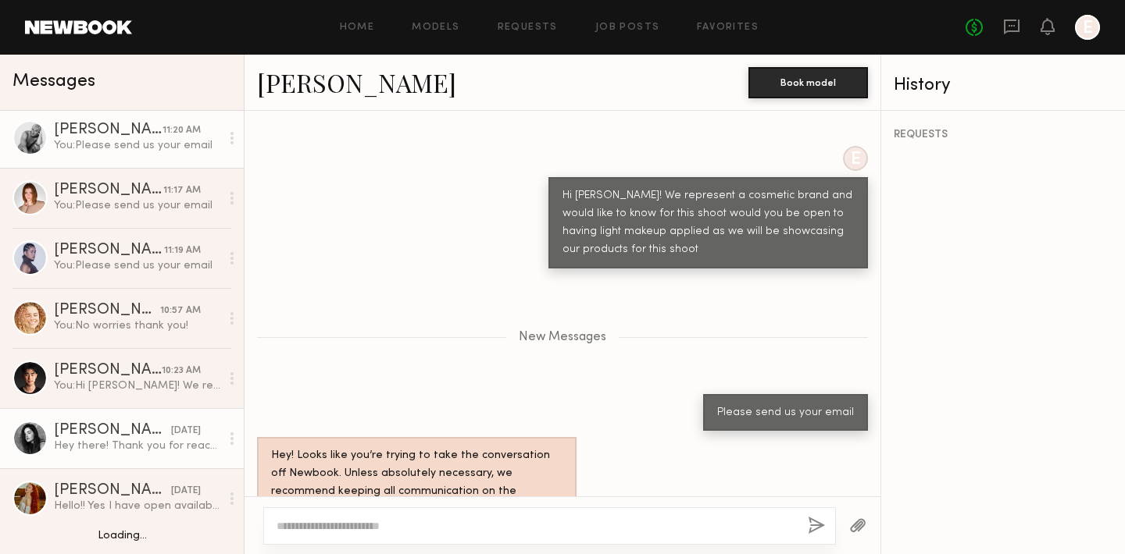
scroll to position [6, 0]
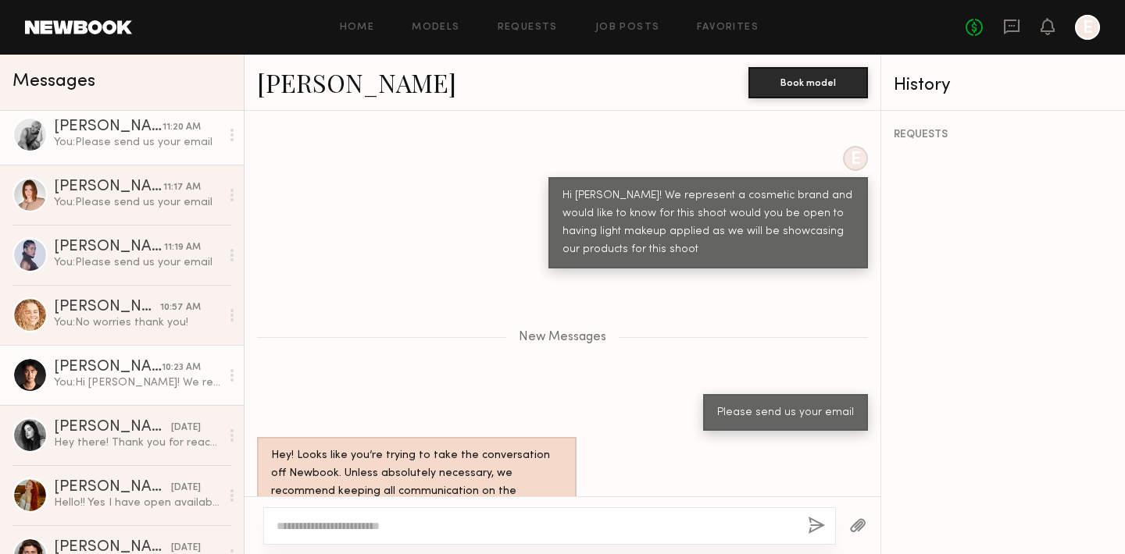
click at [81, 384] on div "You: Hi Kevin! We represent a cosmetic brand and would like to know for this sh…" at bounding box center [137, 383] width 166 height 15
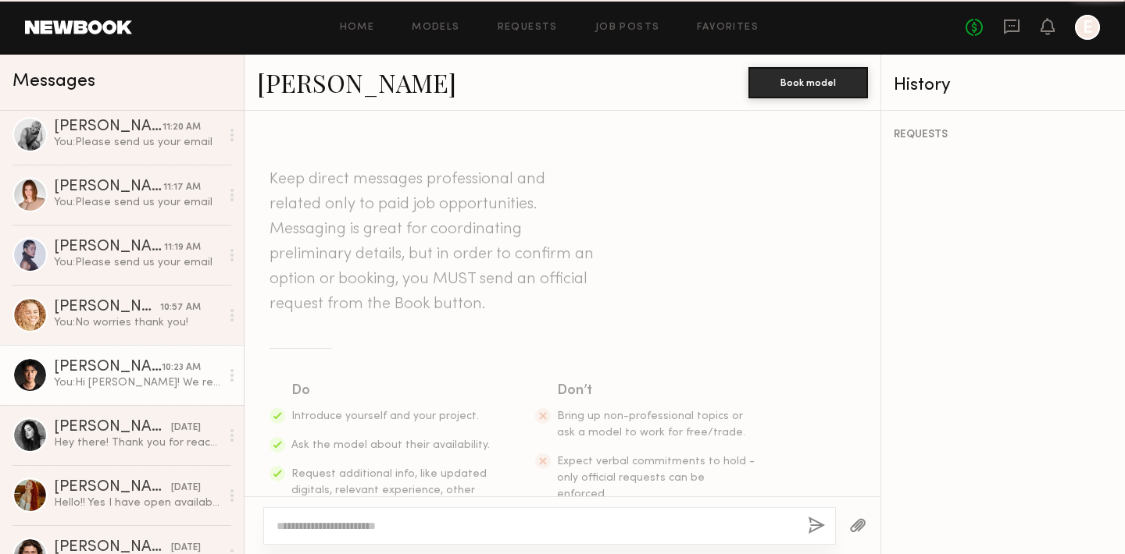
scroll to position [625, 0]
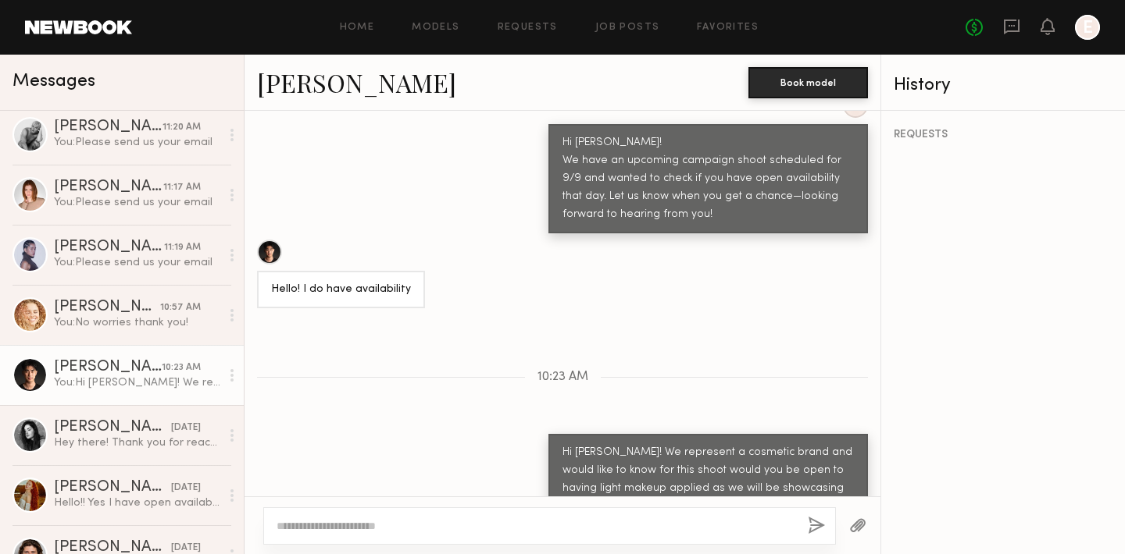
click at [329, 533] on textarea at bounding box center [535, 527] width 519 height 16
type textarea "**********"
click at [812, 525] on button "button" at bounding box center [816, 527] width 17 height 20
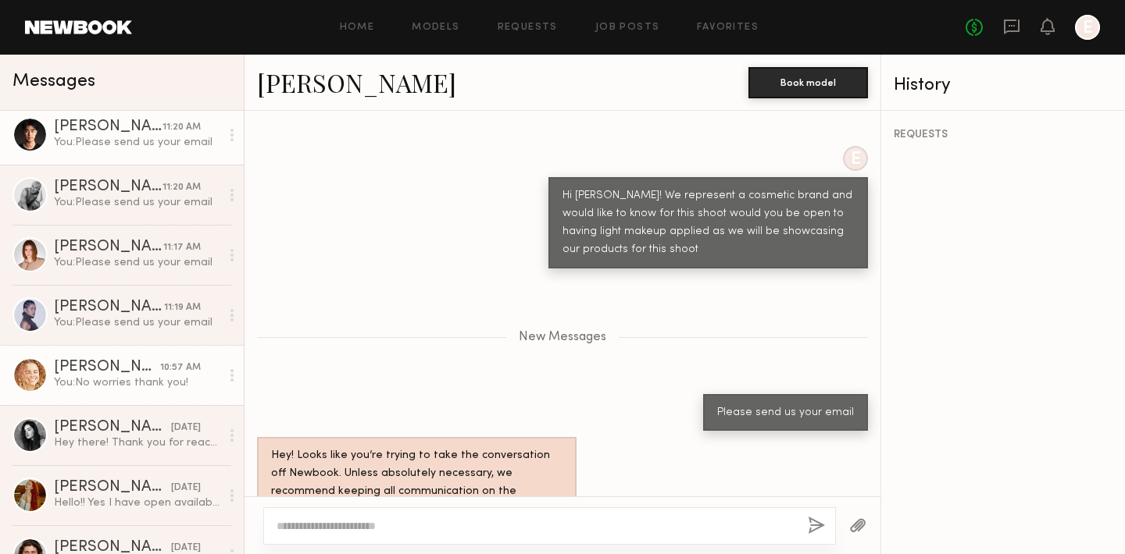
scroll to position [284, 0]
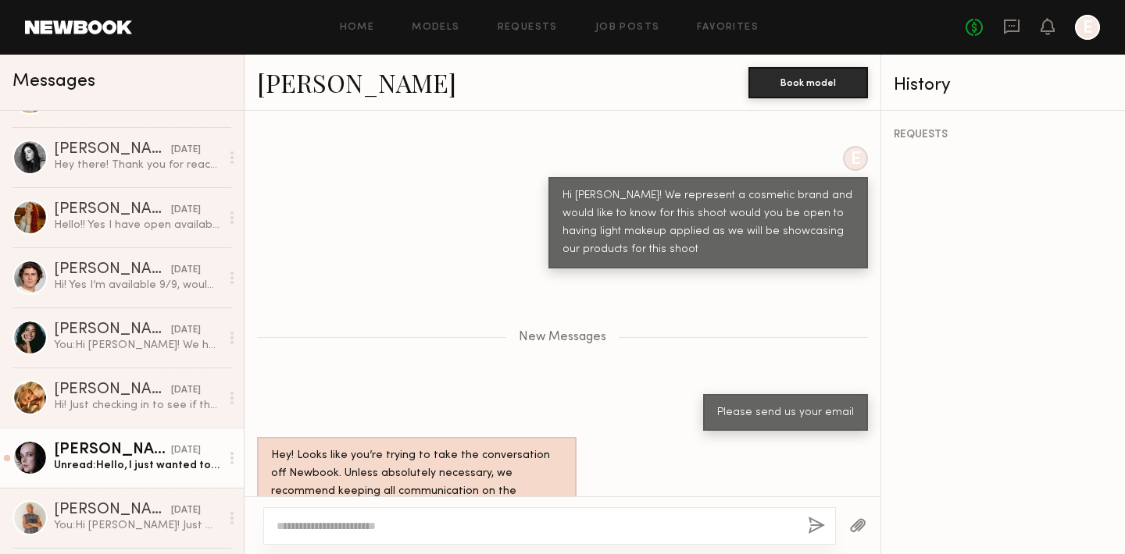
click at [84, 464] on div "Unread: Hello, I just wanted to let you know I’m no longer available on the 30t…" at bounding box center [137, 465] width 166 height 15
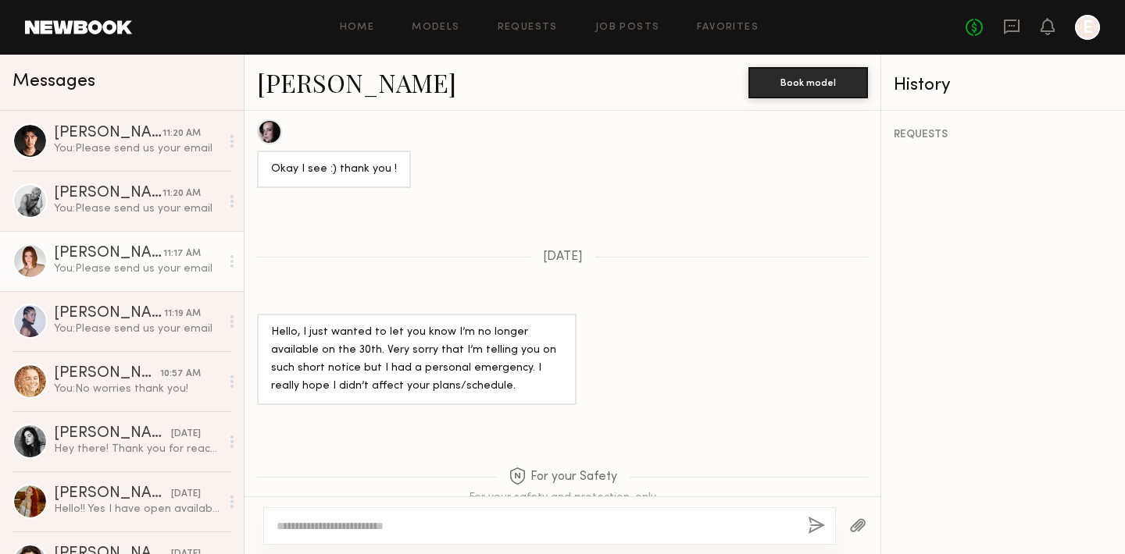
click at [131, 258] on div "Camryn B." at bounding box center [108, 254] width 109 height 16
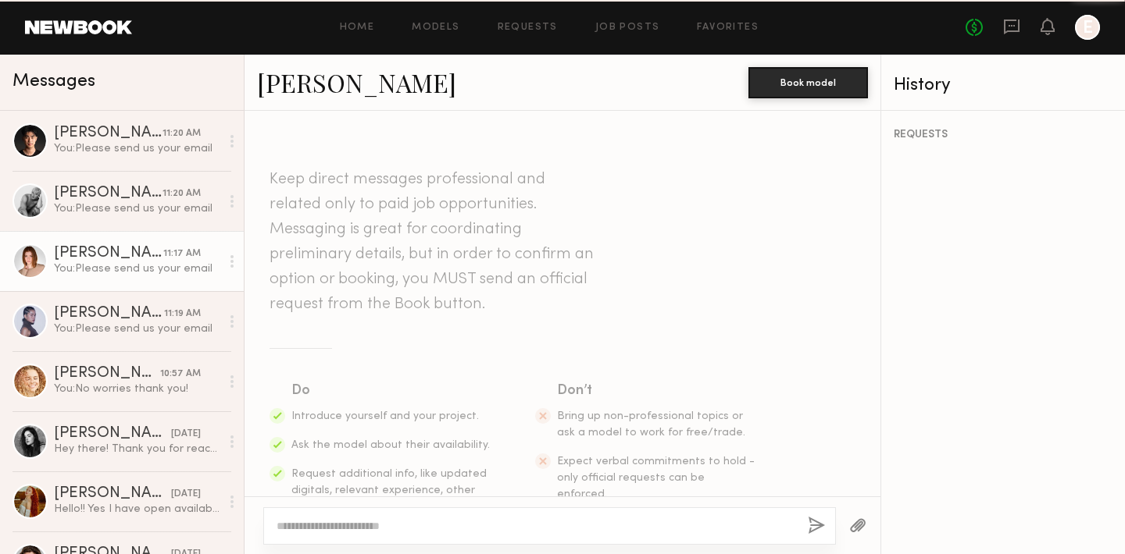
scroll to position [742, 0]
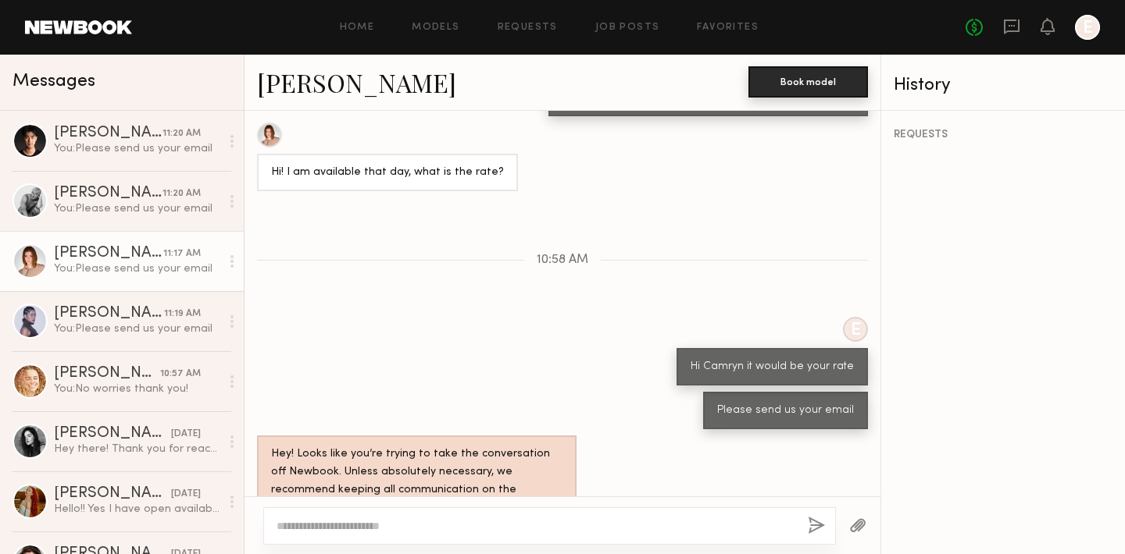
click at [817, 86] on button "Book model" at bounding box center [807, 81] width 119 height 31
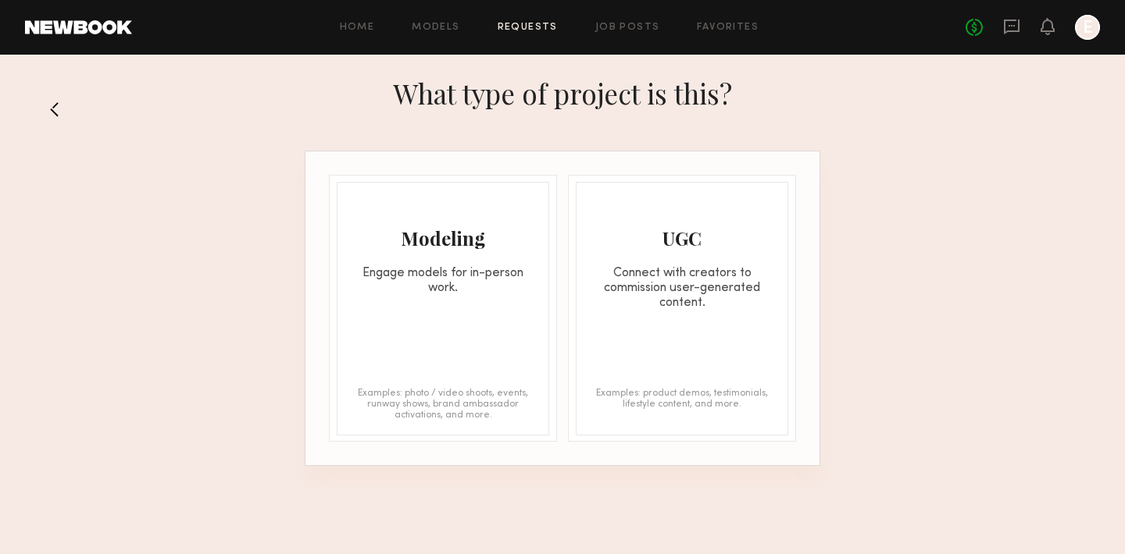
click at [448, 245] on div "Modeling" at bounding box center [442, 238] width 211 height 25
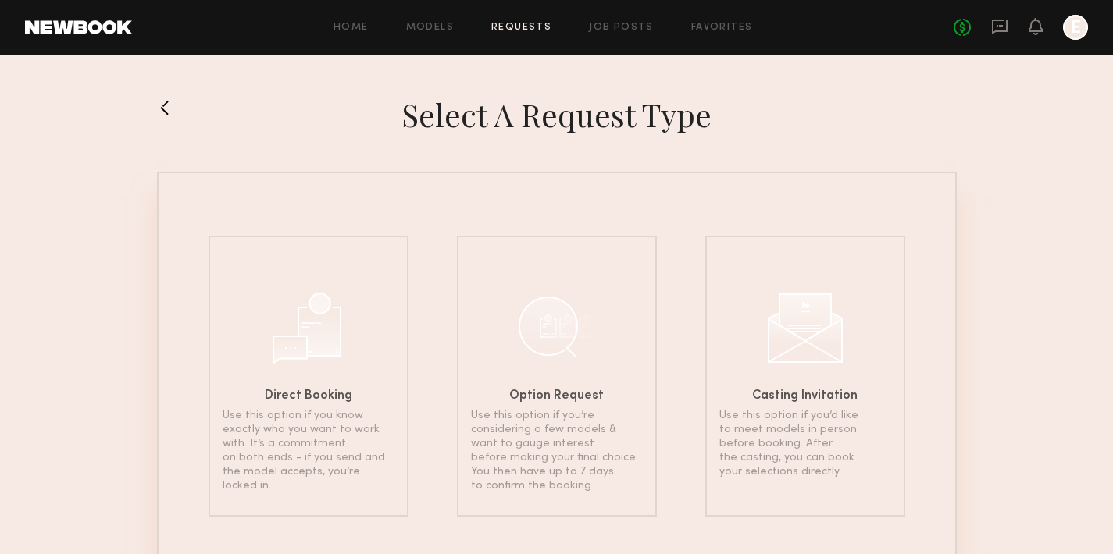
click at [189, 108] on div at bounding box center [192, 114] width 70 height 39
click at [102, 29] on link at bounding box center [78, 27] width 107 height 14
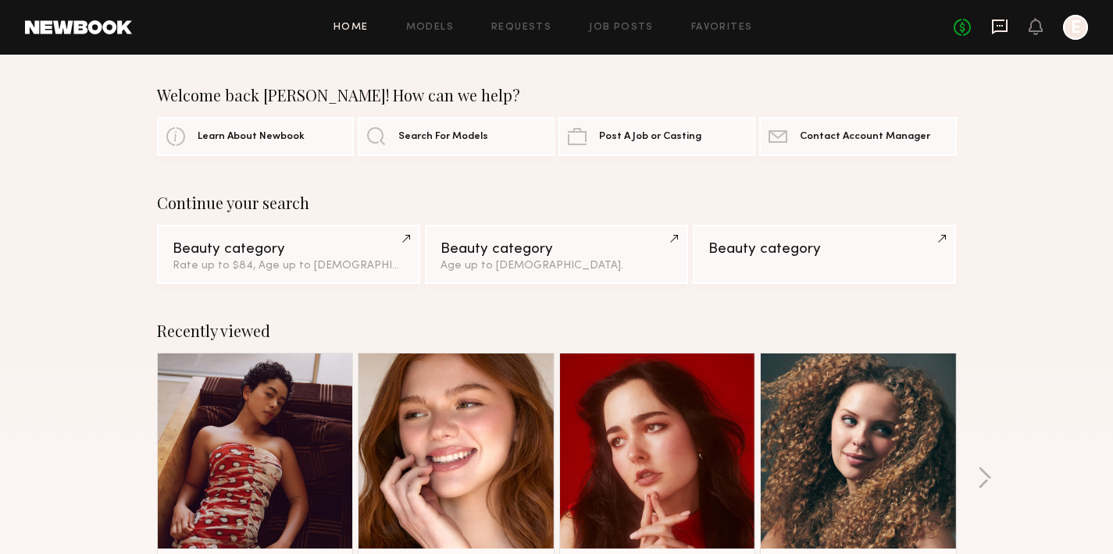
click at [1006, 19] on icon at bounding box center [999, 26] width 17 height 17
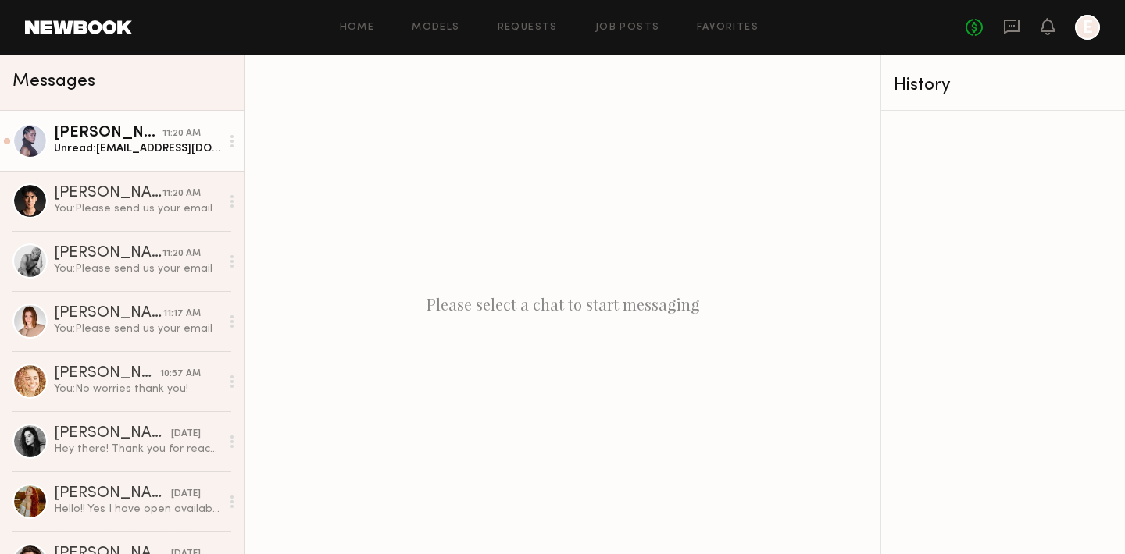
click at [116, 152] on div "Unread: By.meekaofficial@gmail.com" at bounding box center [137, 148] width 166 height 15
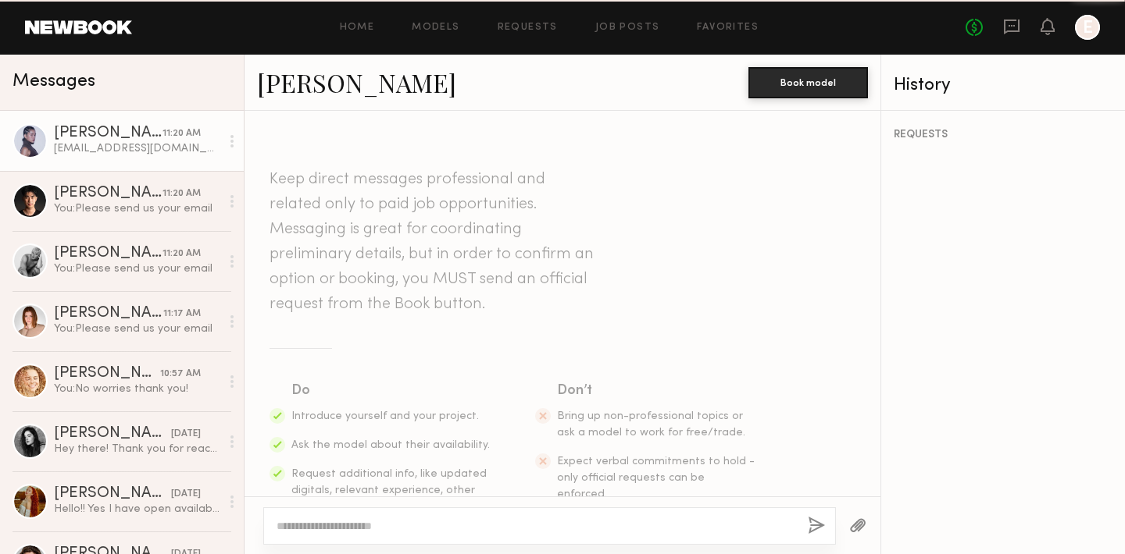
scroll to position [956, 0]
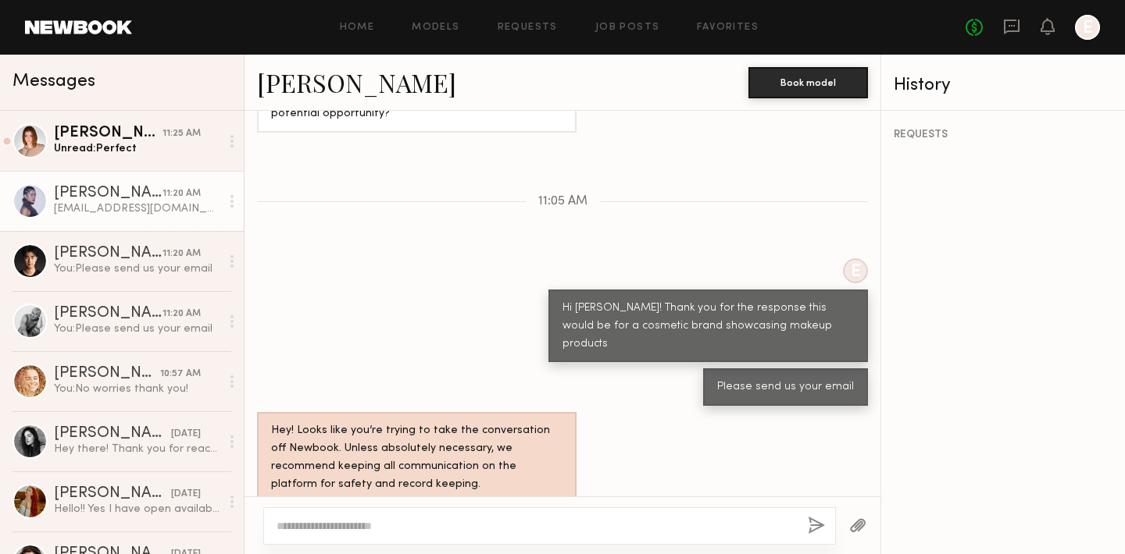
click at [123, 128] on div "Camryn B." at bounding box center [108, 134] width 109 height 16
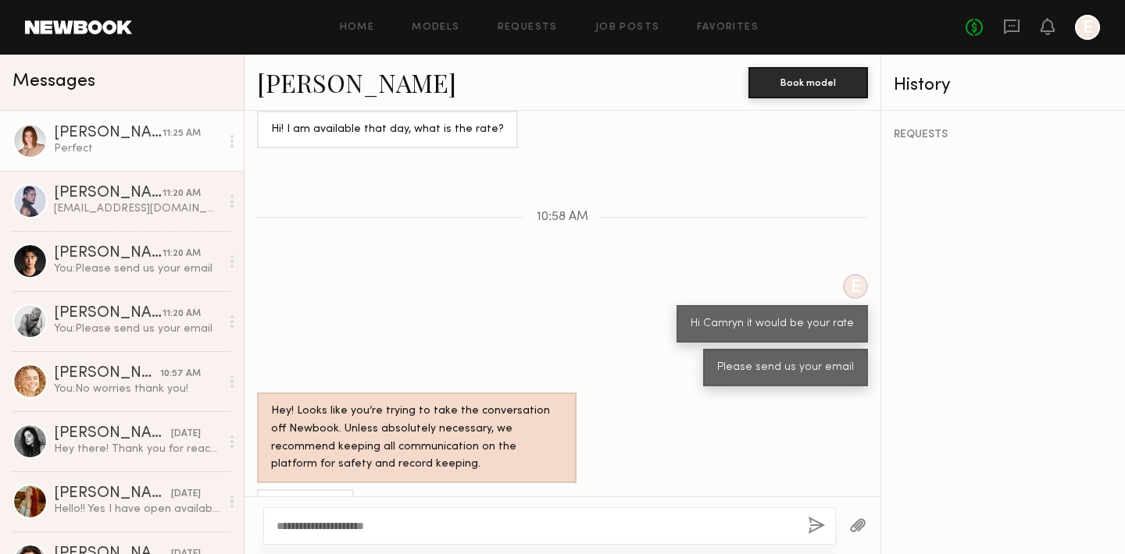
scroll to position [979, 0]
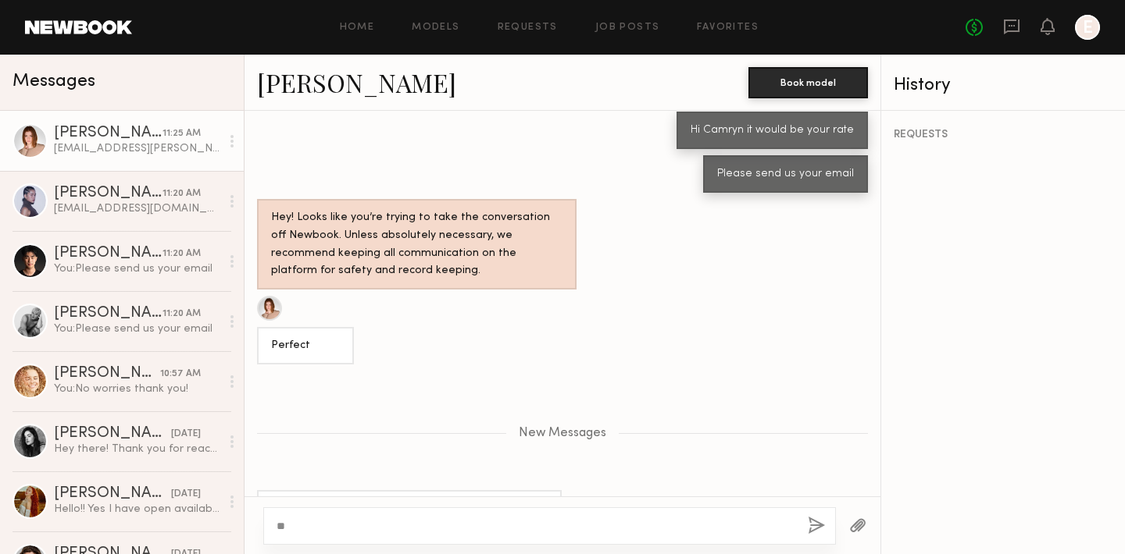
type textarea "*"
click at [411, 490] on div "Camryn.burke@gmail.com" at bounding box center [409, 508] width 305 height 37
drag, startPoint x: 404, startPoint y: 466, endPoint x: 255, endPoint y: 461, distance: 149.3
click at [255, 490] on div "Camryn.burke@gmail.com" at bounding box center [562, 508] width 636 height 37
copy div "Camryn.burke@gmail.com"
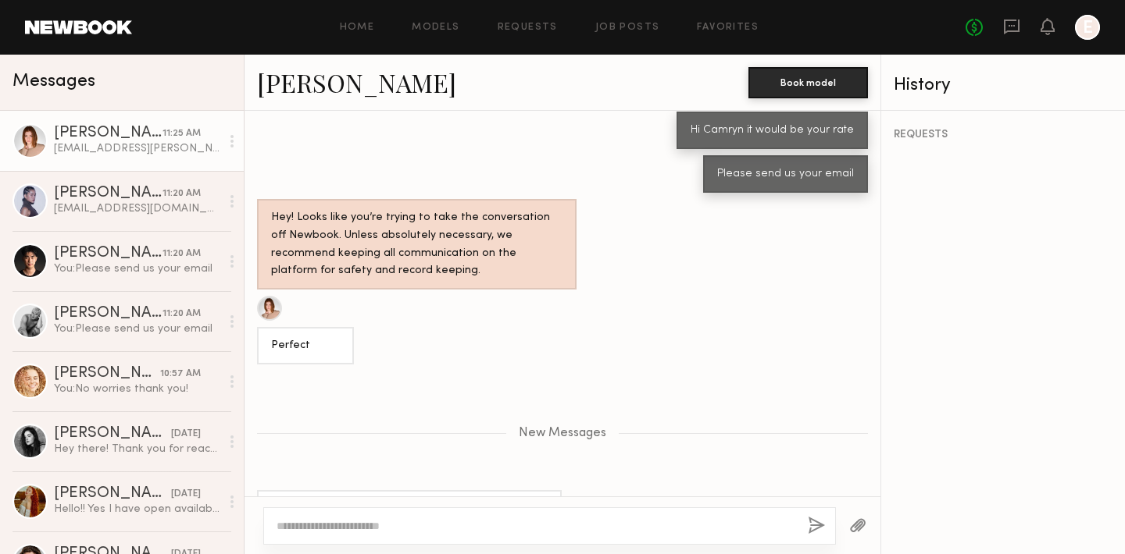
click at [344, 526] on textarea at bounding box center [535, 527] width 519 height 16
type textarea "**********"
click at [810, 523] on button "button" at bounding box center [816, 527] width 17 height 20
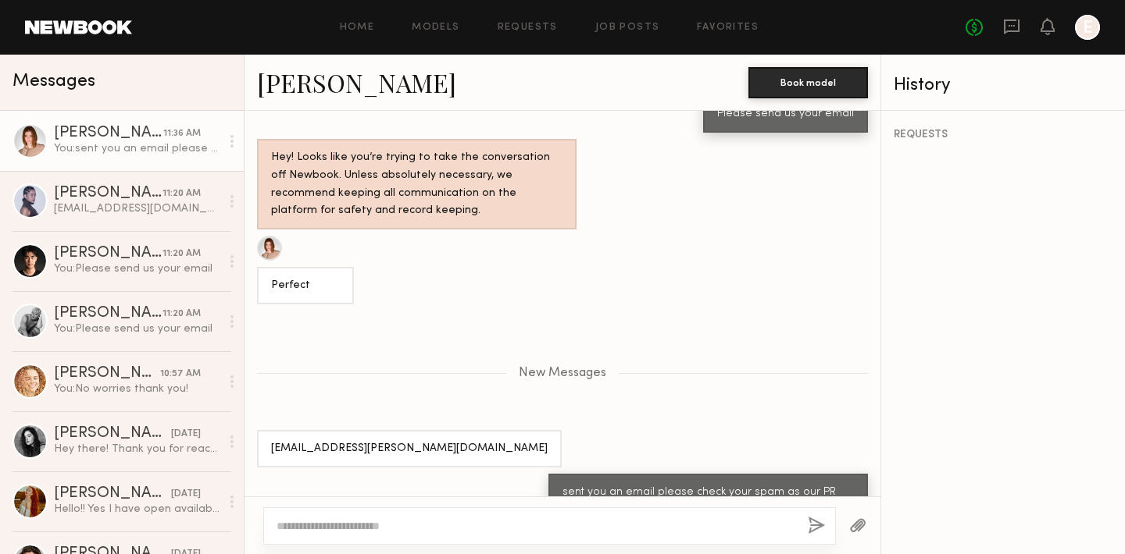
scroll to position [1133, 0]
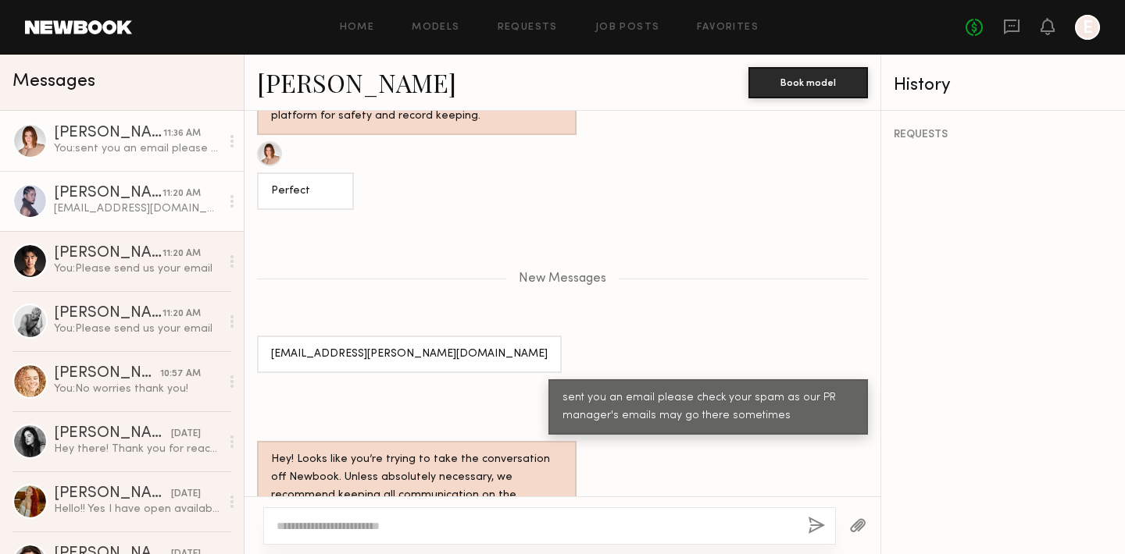
click at [144, 209] on div "By.meekaofficial@gmail.com" at bounding box center [137, 208] width 166 height 15
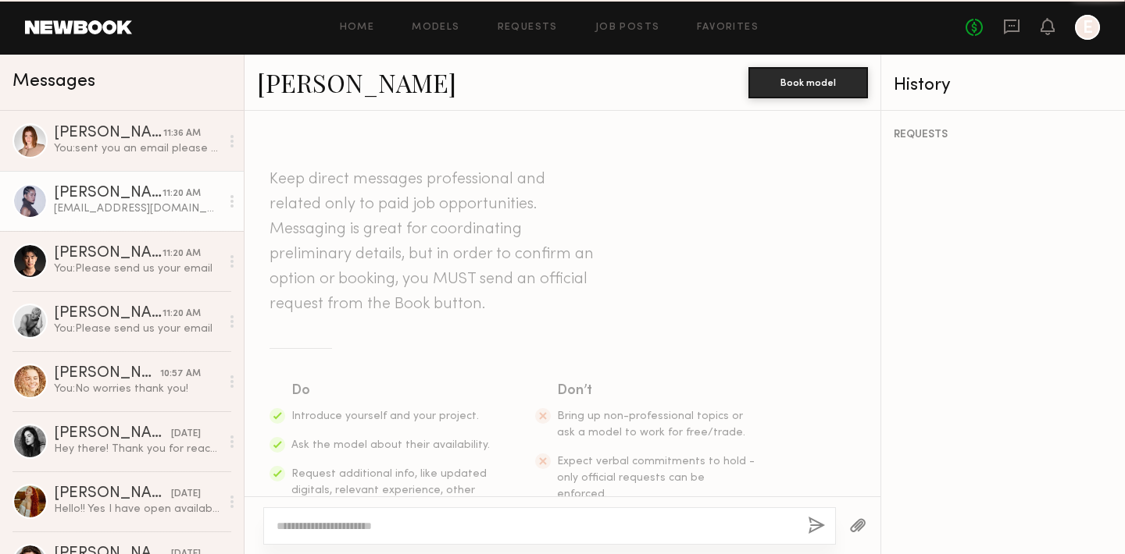
scroll to position [956, 0]
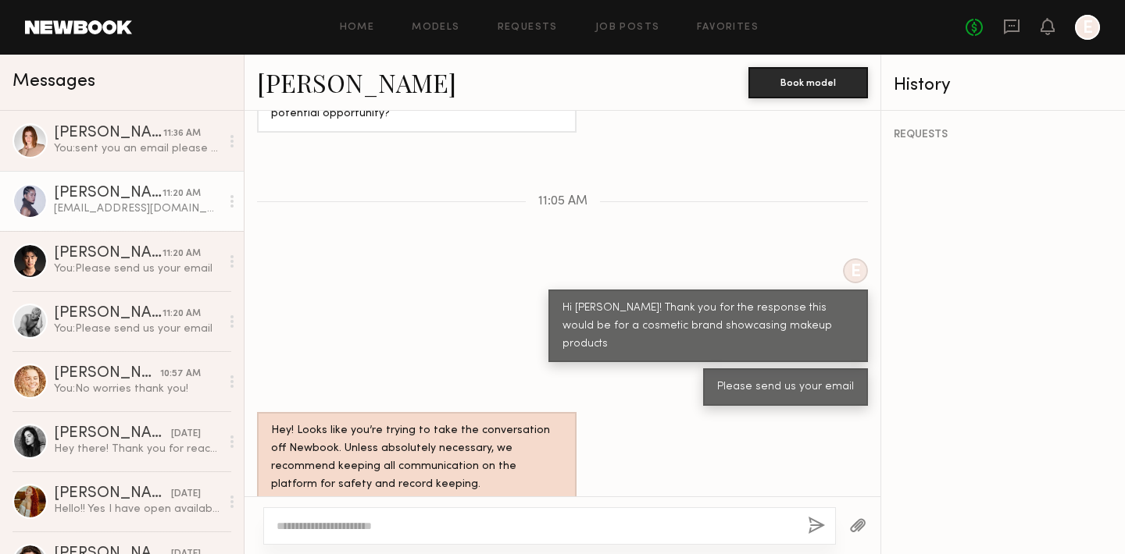
drag, startPoint x: 420, startPoint y: 469, endPoint x: 269, endPoint y: 469, distance: 150.7
click at [269, 510] on div "By.meekaofficial@gmail.com" at bounding box center [365, 528] width 216 height 37
copy div "By.meekaofficial@gmail.com"
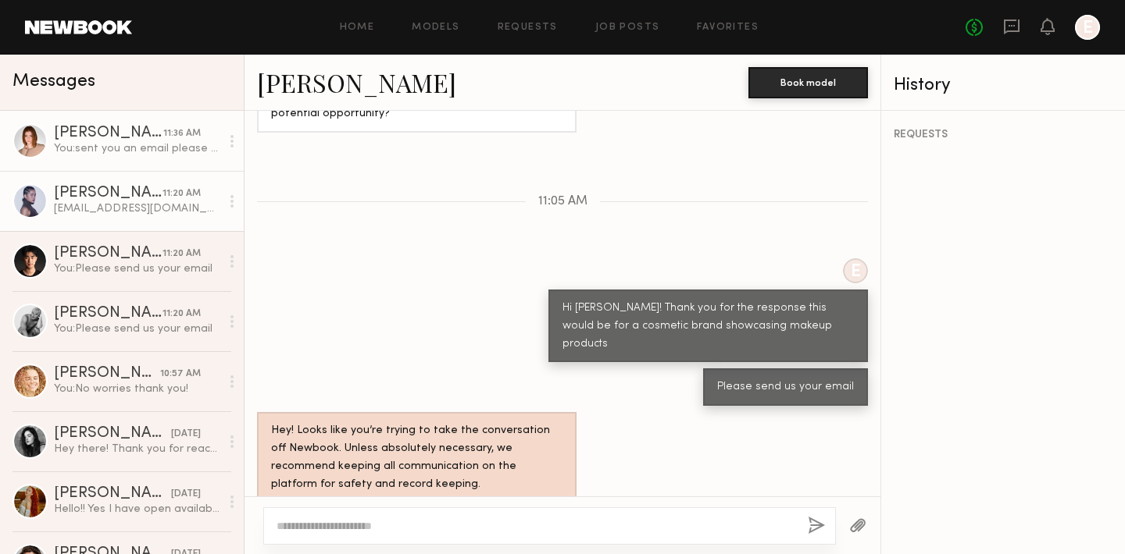
click at [138, 152] on div "You: sent you an email please check your spam as our PR manager's emails may go…" at bounding box center [137, 148] width 166 height 15
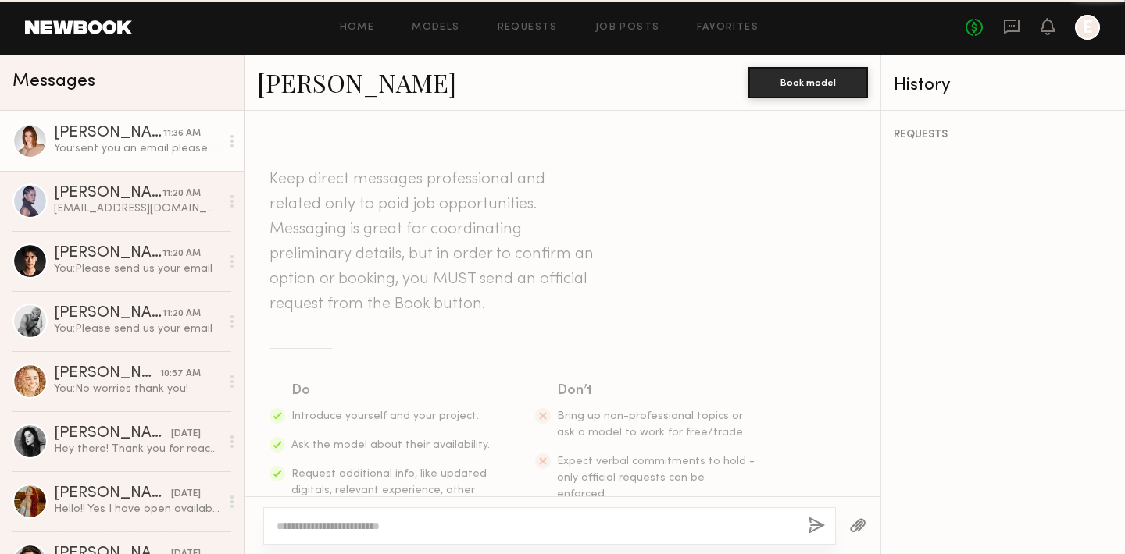
scroll to position [1014, 0]
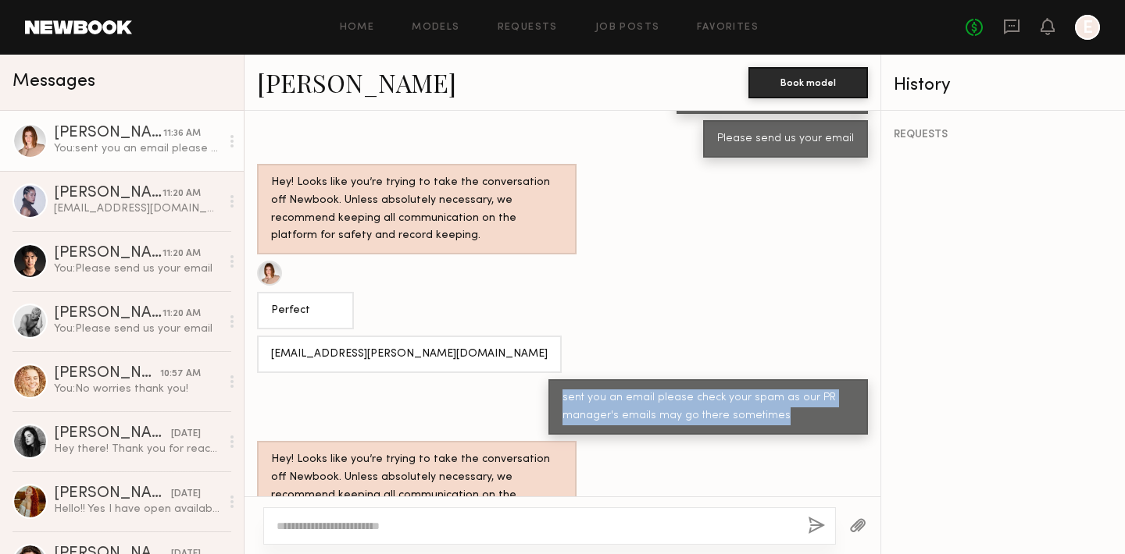
drag, startPoint x: 790, startPoint y: 372, endPoint x: 547, endPoint y: 347, distance: 244.9
click at [548, 380] on div "sent you an email please check your spam as our PR manager's emails may go ther…" at bounding box center [707, 407] width 319 height 55
copy div "sent you an email please check your spam as our PR manager's emails may go ther…"
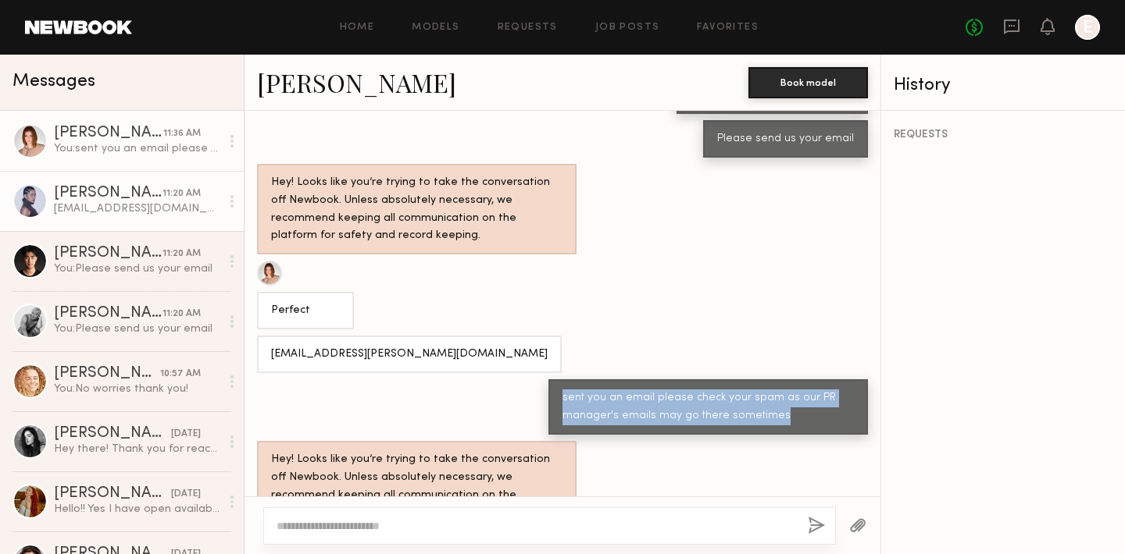
click at [102, 200] on div "Mika W." at bounding box center [108, 194] width 109 height 16
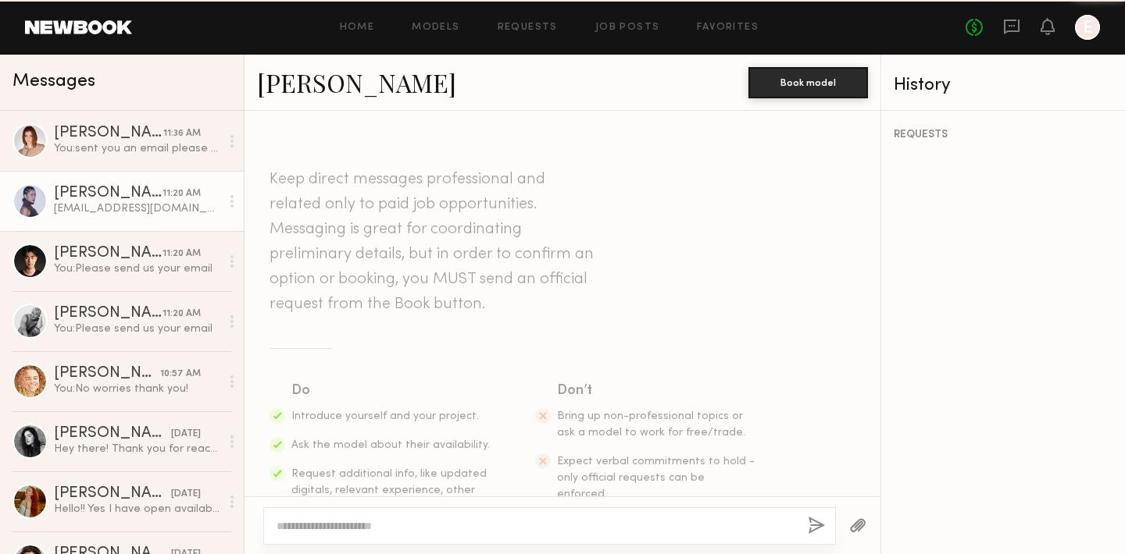
scroll to position [956, 0]
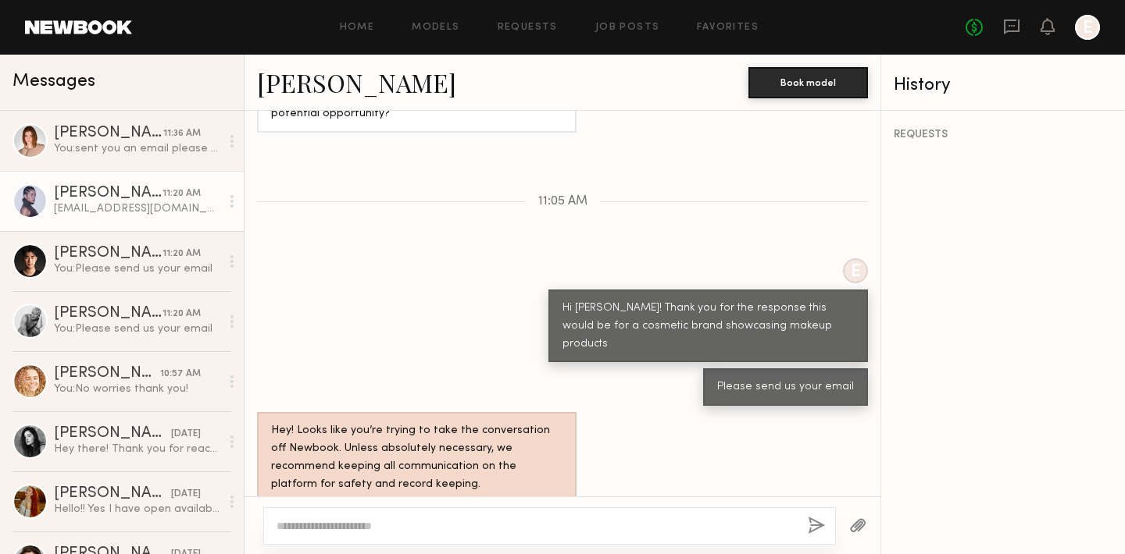
click at [319, 522] on textarea at bounding box center [535, 527] width 519 height 16
type textarea "**********"
click at [808, 525] on button "button" at bounding box center [816, 527] width 17 height 20
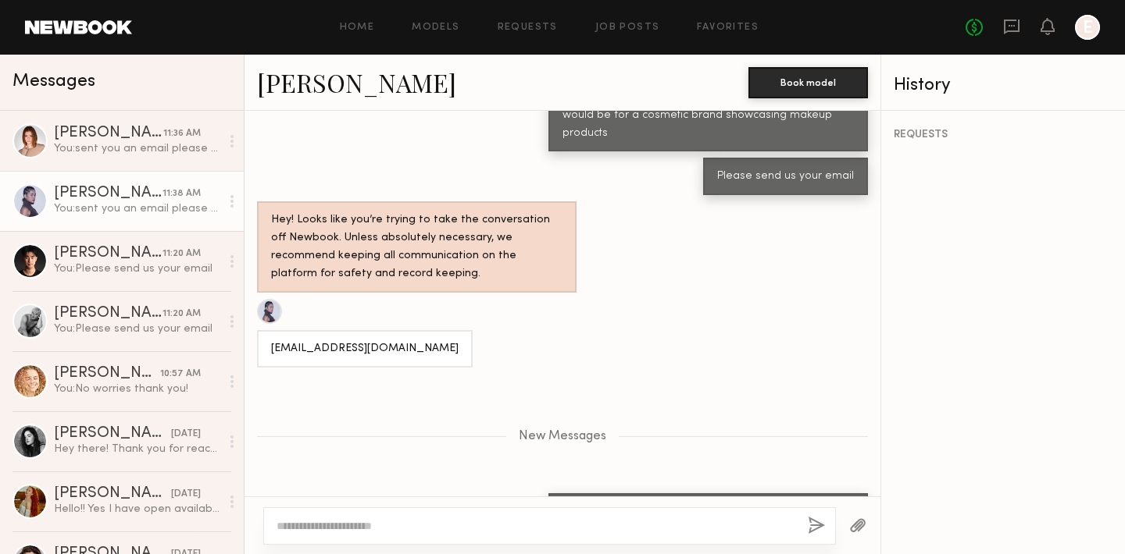
scroll to position [1261, 0]
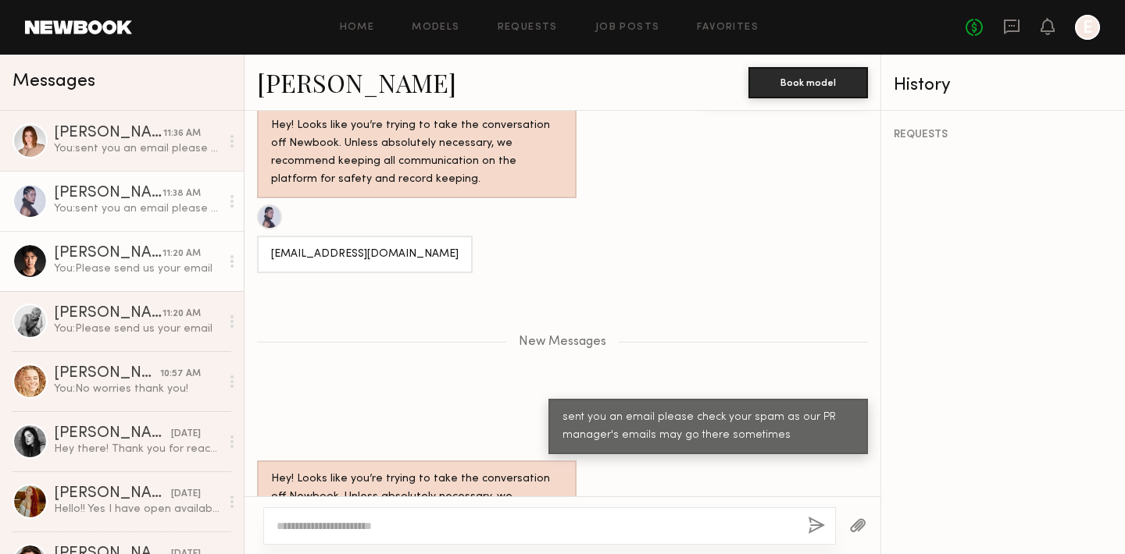
click at [93, 264] on div "You: Please send us your email" at bounding box center [137, 269] width 166 height 15
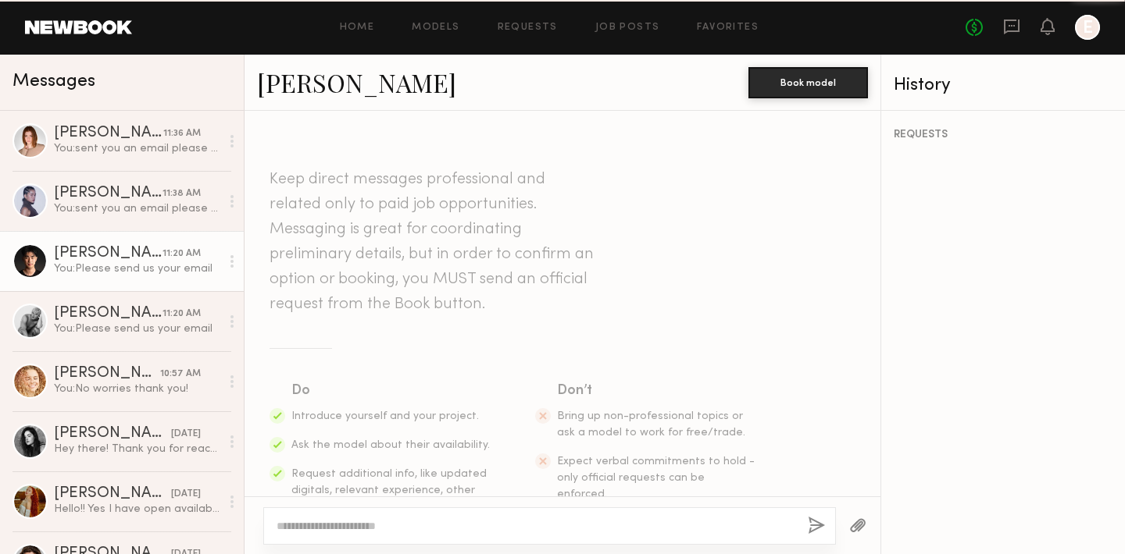
scroll to position [793, 0]
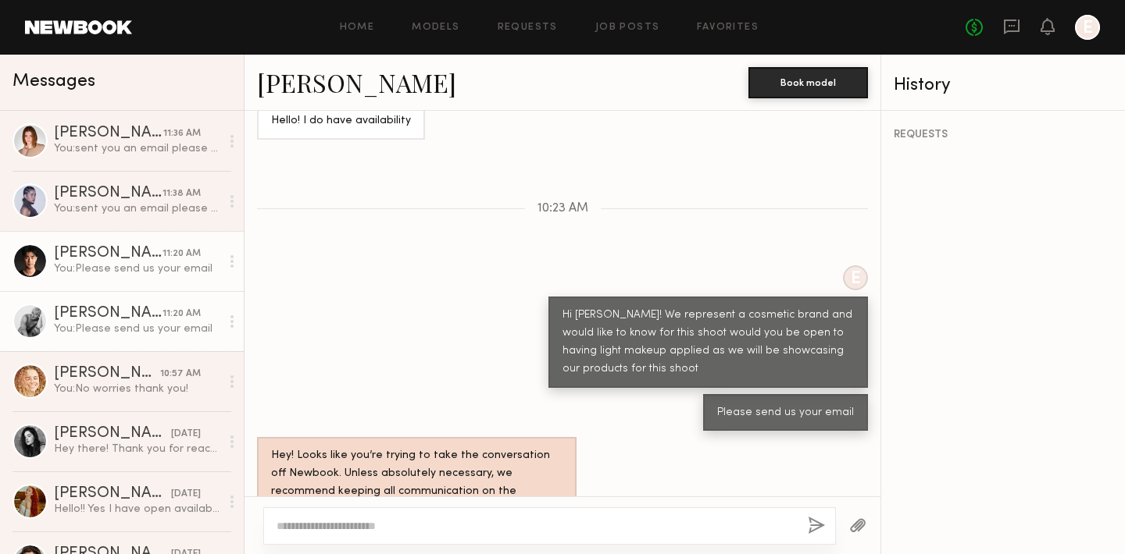
click at [108, 333] on div "You: Please send us your email" at bounding box center [137, 329] width 166 height 15
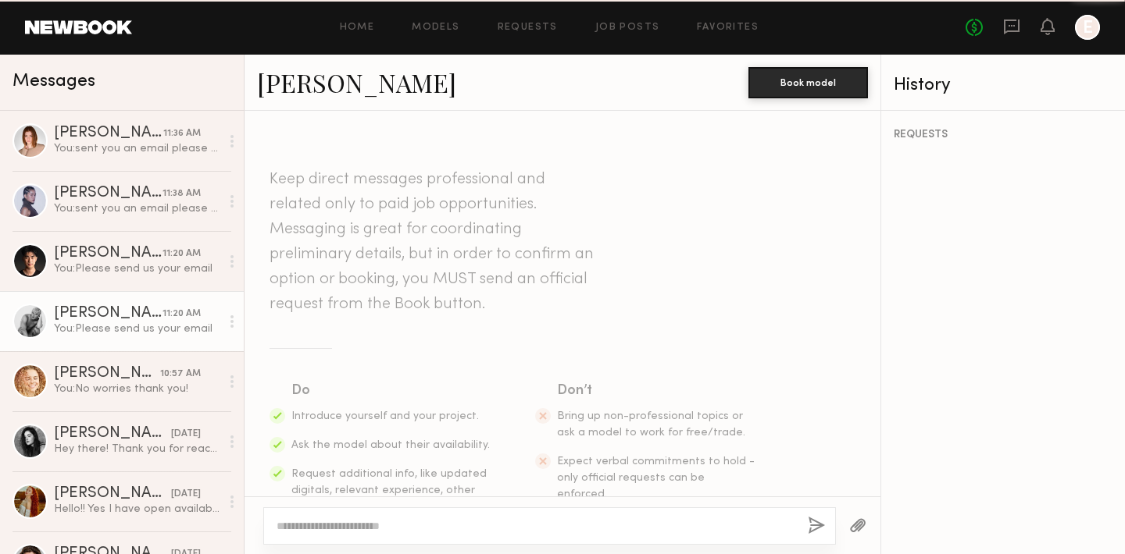
scroll to position [793, 0]
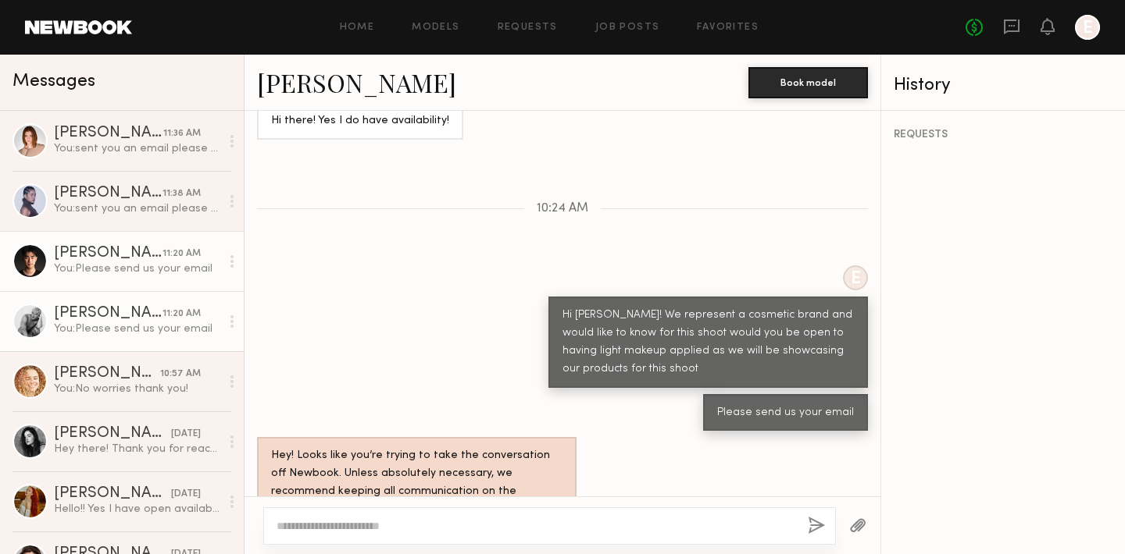
click at [94, 255] on div "Kevin C." at bounding box center [108, 254] width 109 height 16
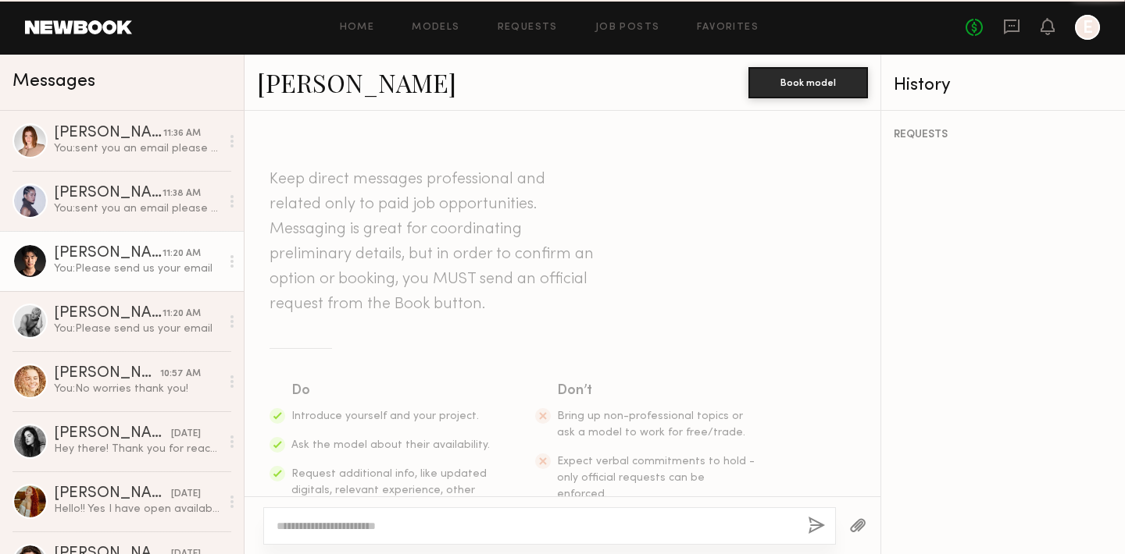
scroll to position [793, 0]
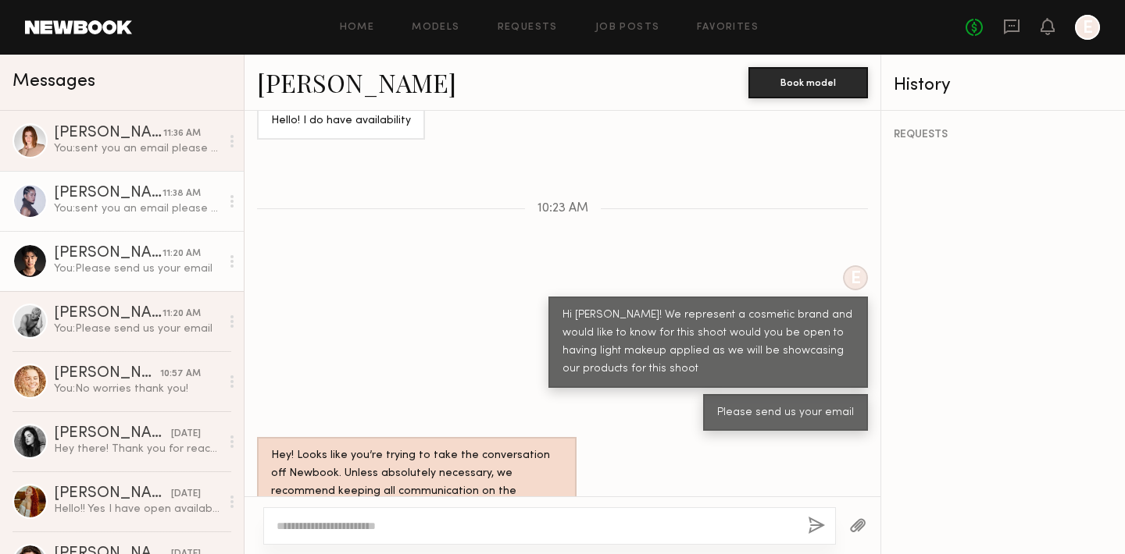
click at [110, 215] on div "You: sent you an email please check your spam as our PR manager's emails may go…" at bounding box center [137, 208] width 166 height 15
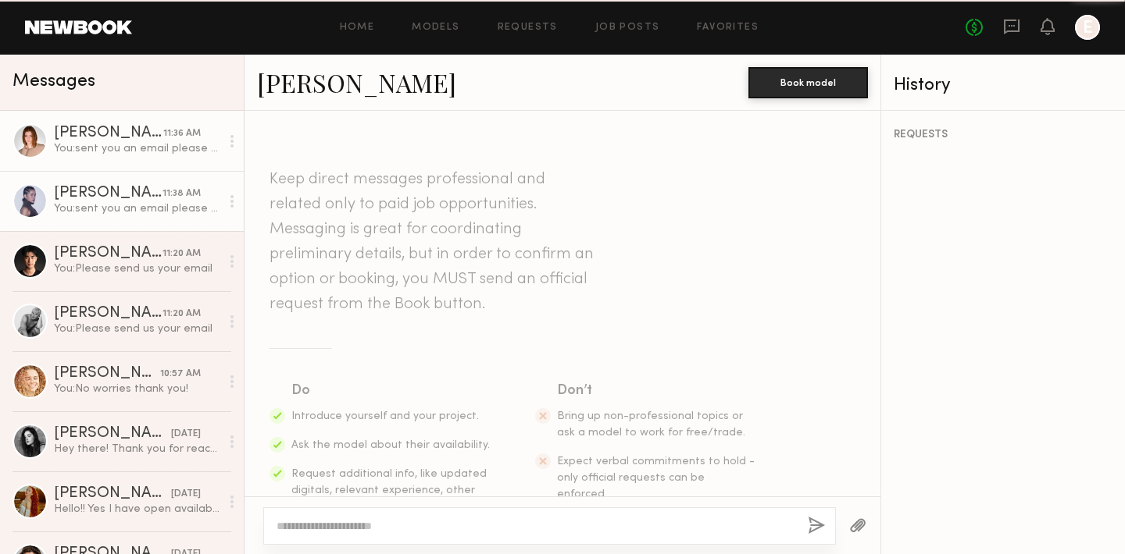
scroll to position [1142, 0]
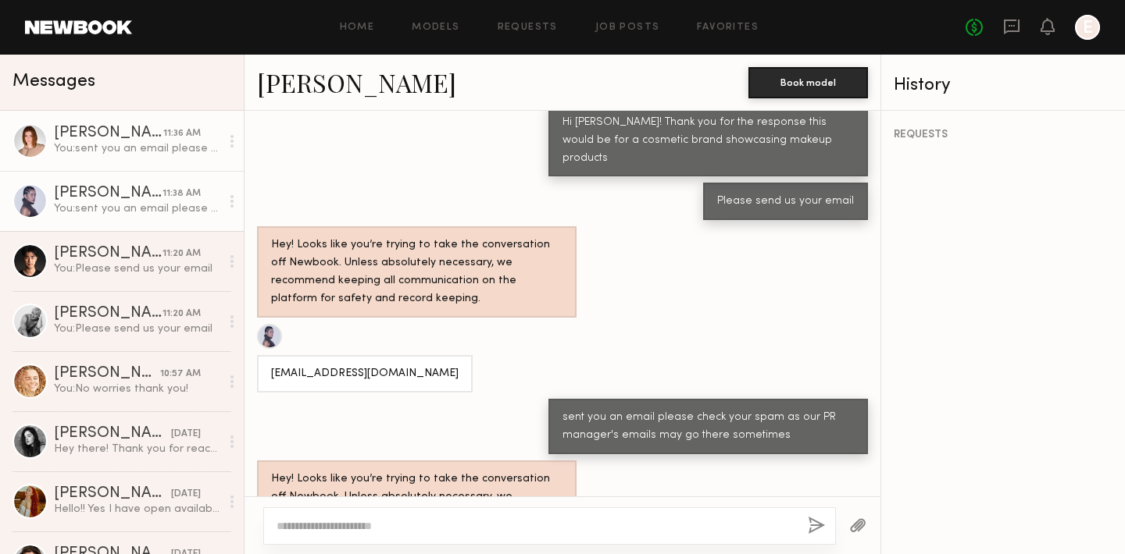
click at [110, 138] on div "Camryn B." at bounding box center [108, 134] width 109 height 16
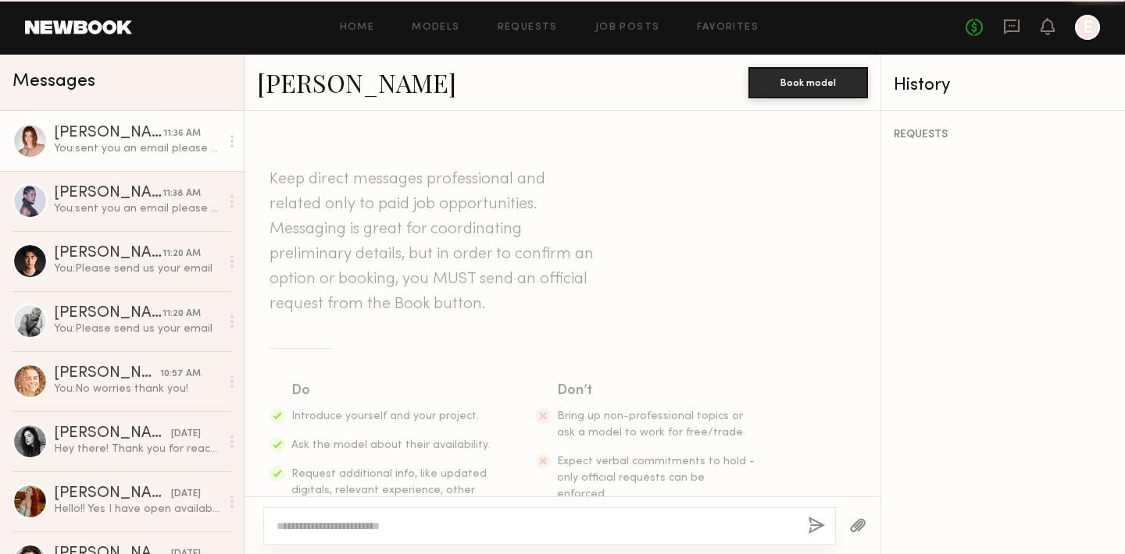
scroll to position [1014, 0]
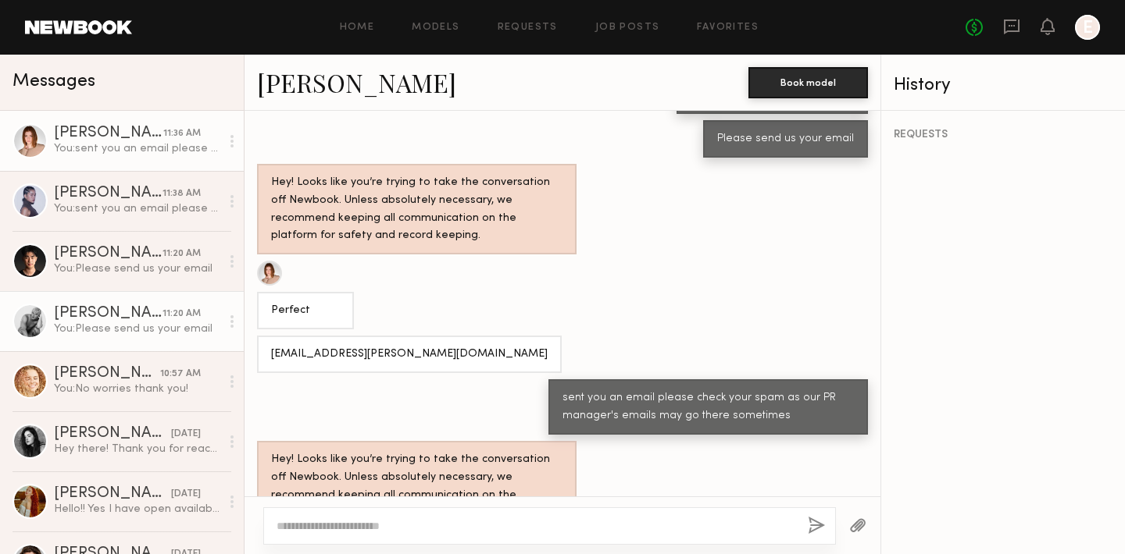
click at [84, 326] on div "You: Please send us your email" at bounding box center [137, 329] width 166 height 15
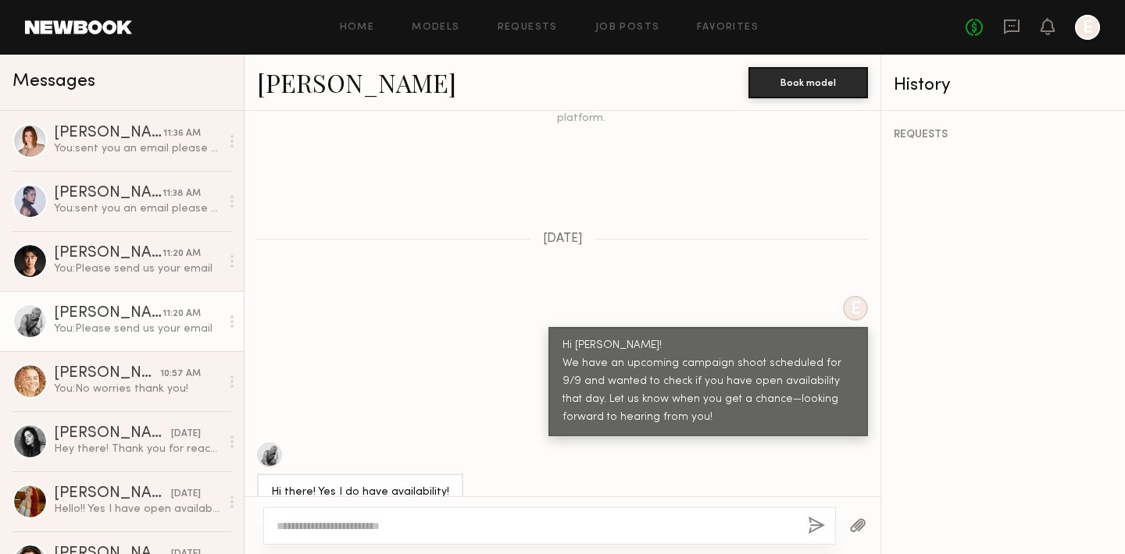
scroll to position [793, 0]
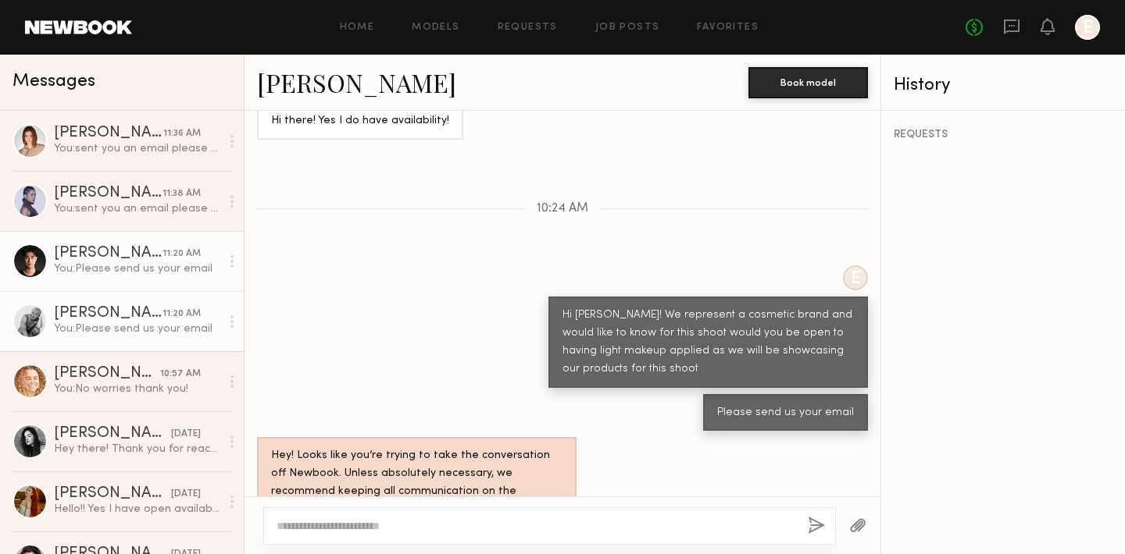
click at [83, 274] on div "You: Please send us your email" at bounding box center [137, 269] width 166 height 15
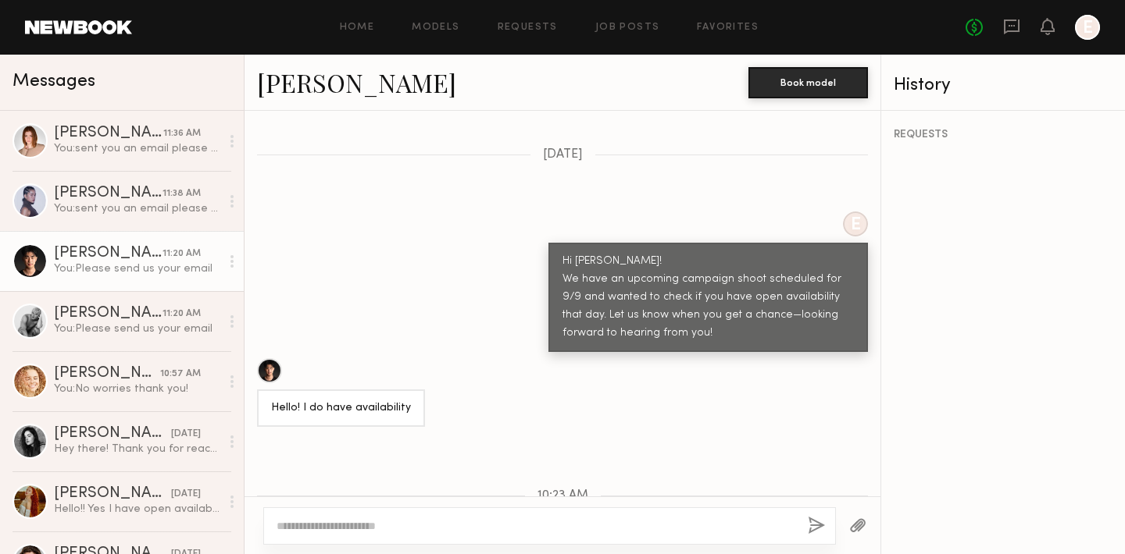
scroll to position [474, 0]
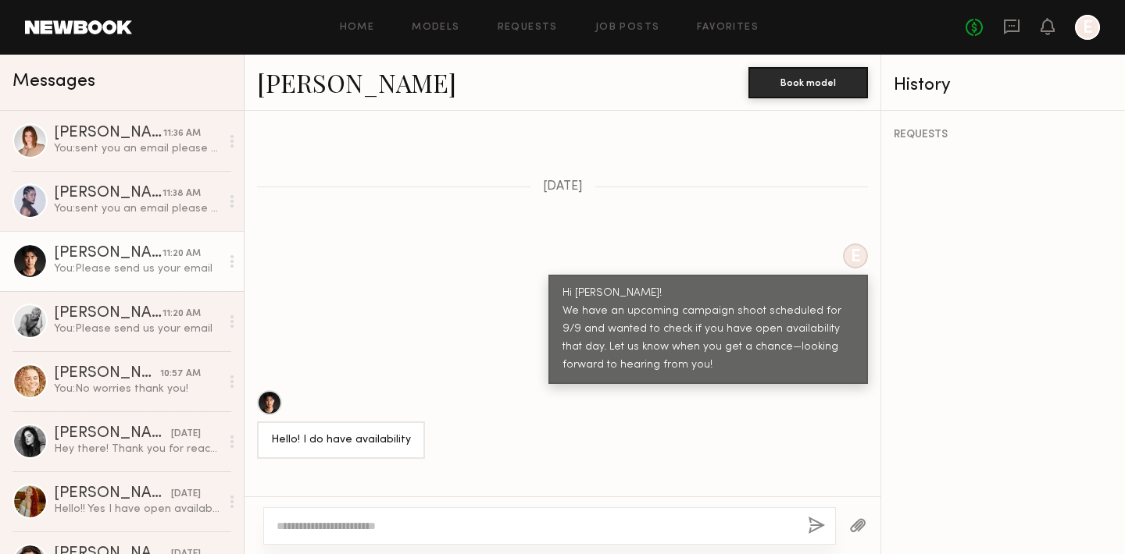
click at [296, 69] on link "Kevin C." at bounding box center [356, 83] width 199 height 34
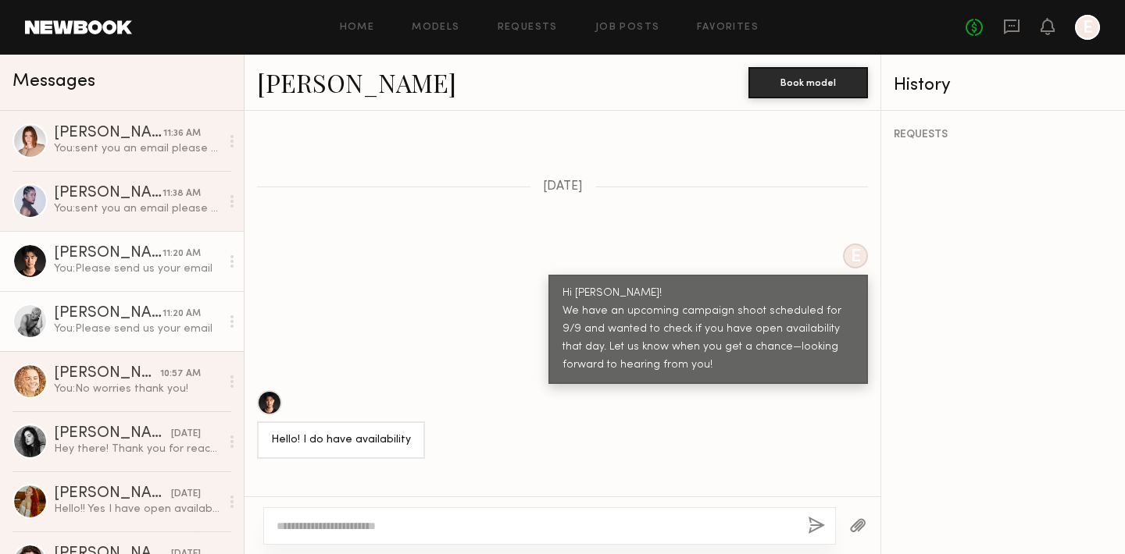
click at [112, 345] on link "Landan A. 11:20 AM You: Please send us your email" at bounding box center [122, 321] width 244 height 60
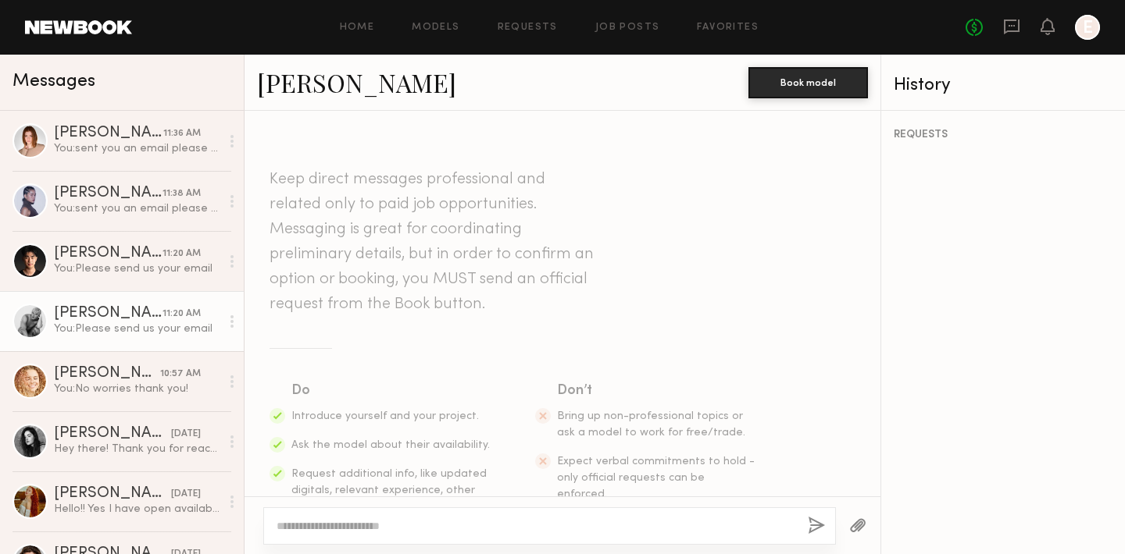
scroll to position [793, 0]
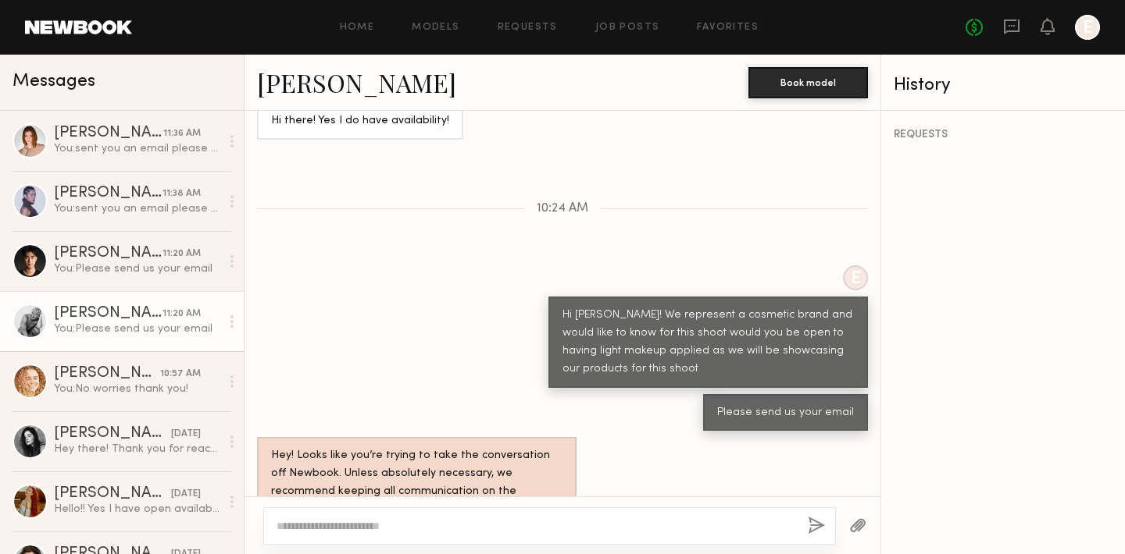
click at [331, 82] on link "Landan A." at bounding box center [356, 83] width 199 height 34
